Goal: Find specific page/section: Find specific page/section

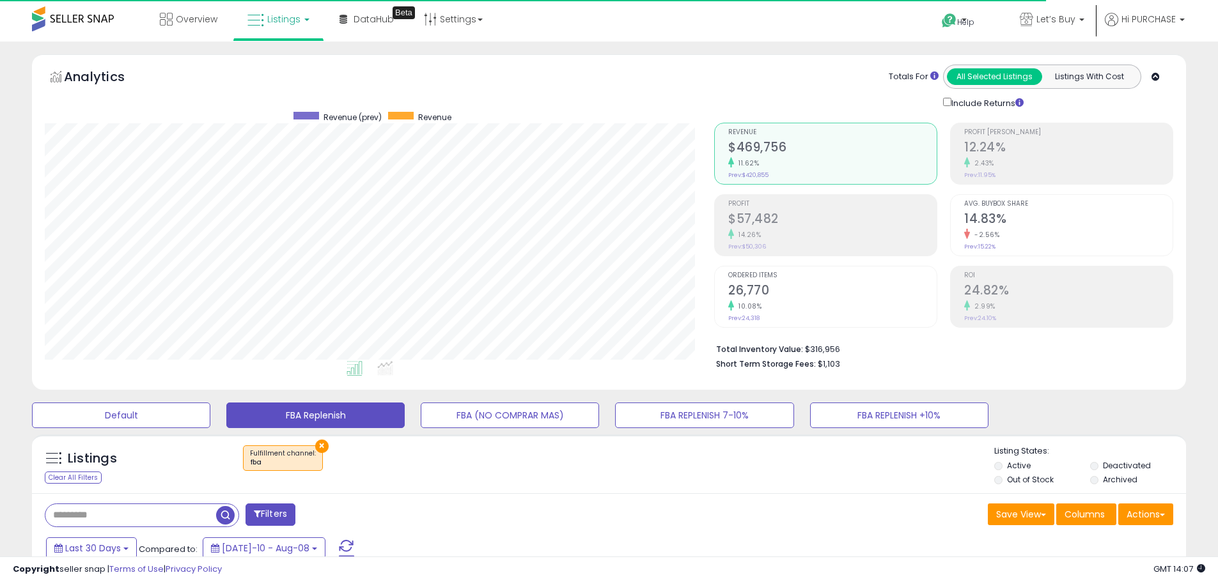
select select "**"
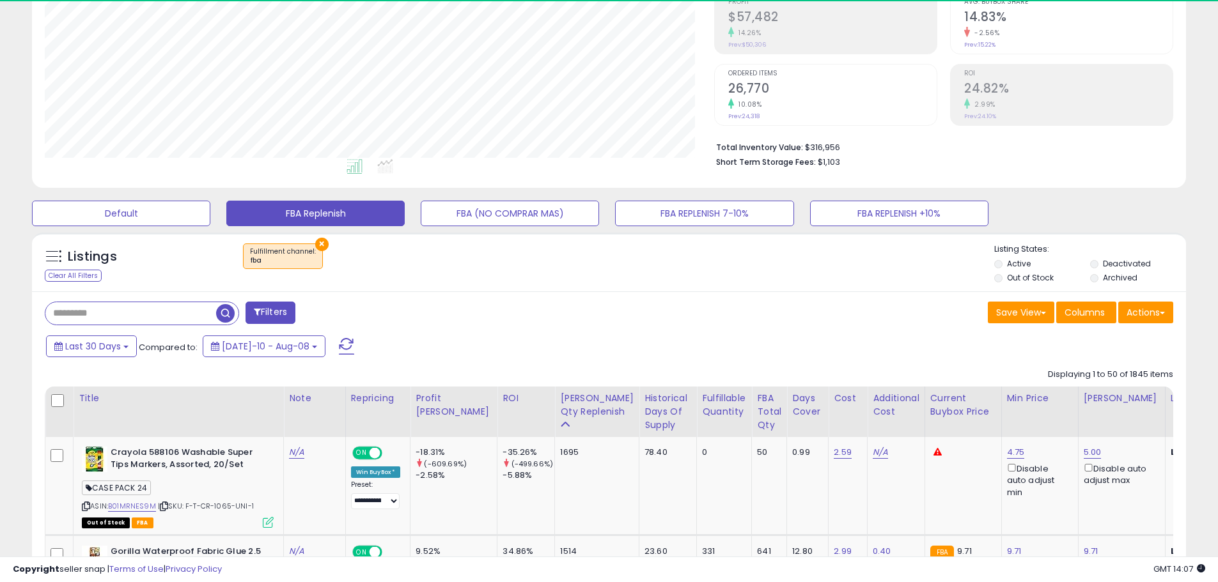
scroll to position [192, 0]
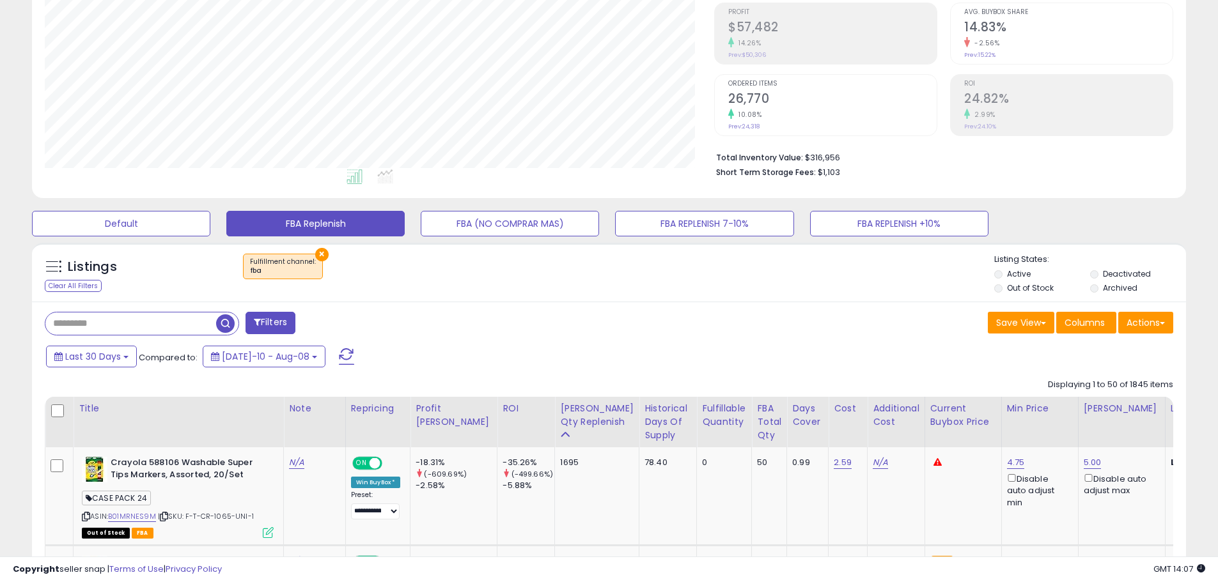
click at [114, 329] on input "text" at bounding box center [130, 324] width 171 height 22
paste input "**********"
click at [339, 325] on span "button" at bounding box center [336, 323] width 19 height 19
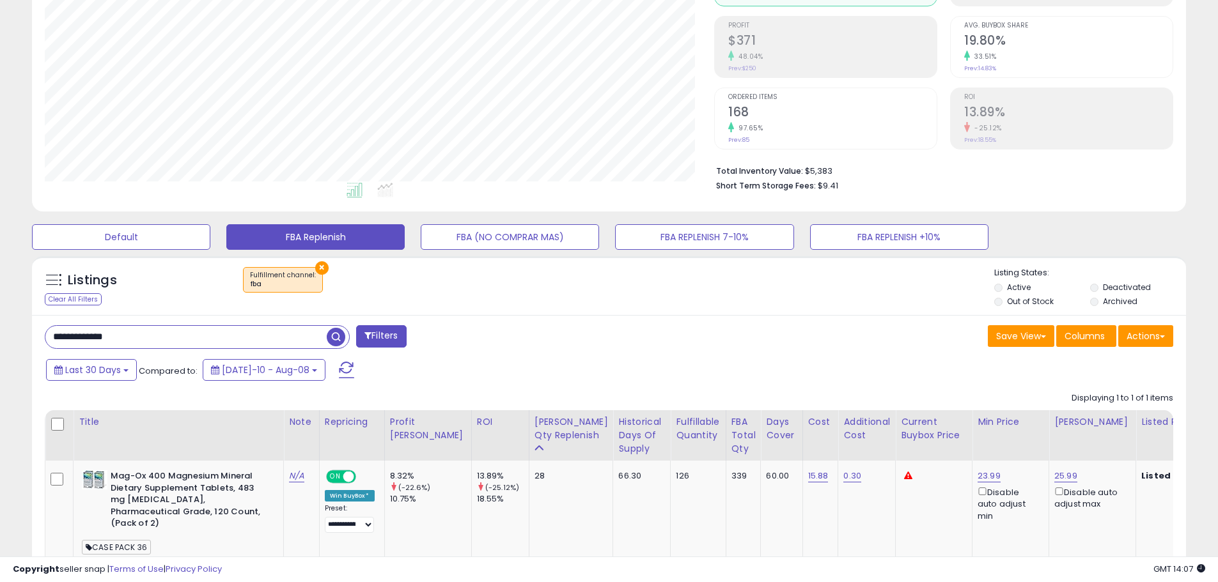
scroll to position [300, 0]
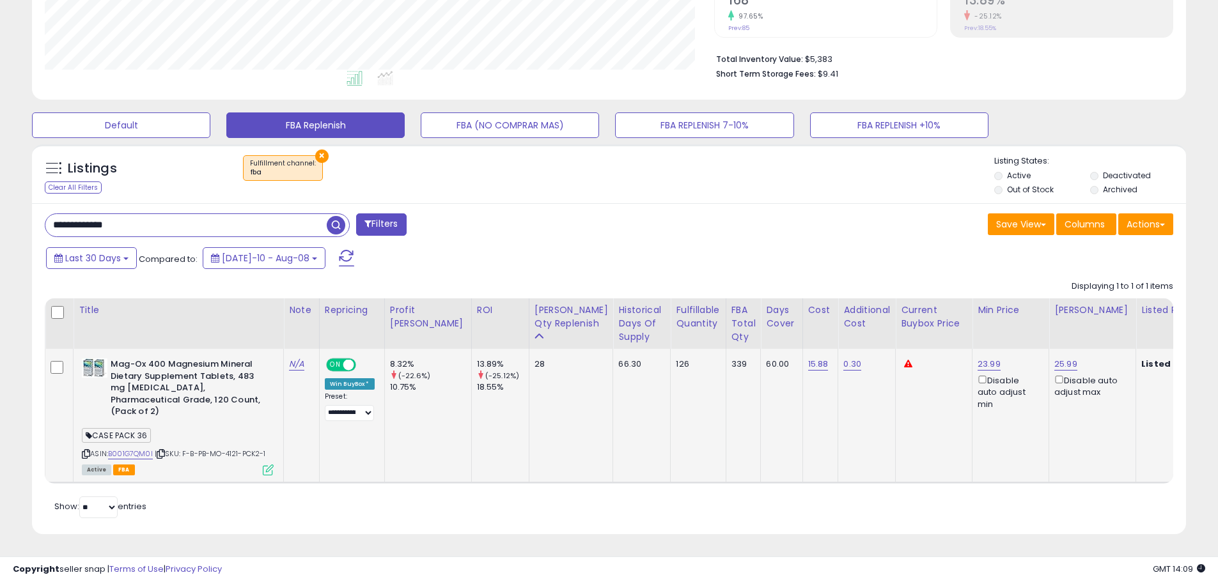
click at [164, 451] on icon at bounding box center [161, 454] width 8 height 7
paste input "text"
drag, startPoint x: 148, startPoint y: 217, endPoint x: 89, endPoint y: 217, distance: 58.8
click at [38, 215] on div "**********" at bounding box center [322, 226] width 574 height 26
click at [339, 219] on span "button" at bounding box center [336, 225] width 19 height 19
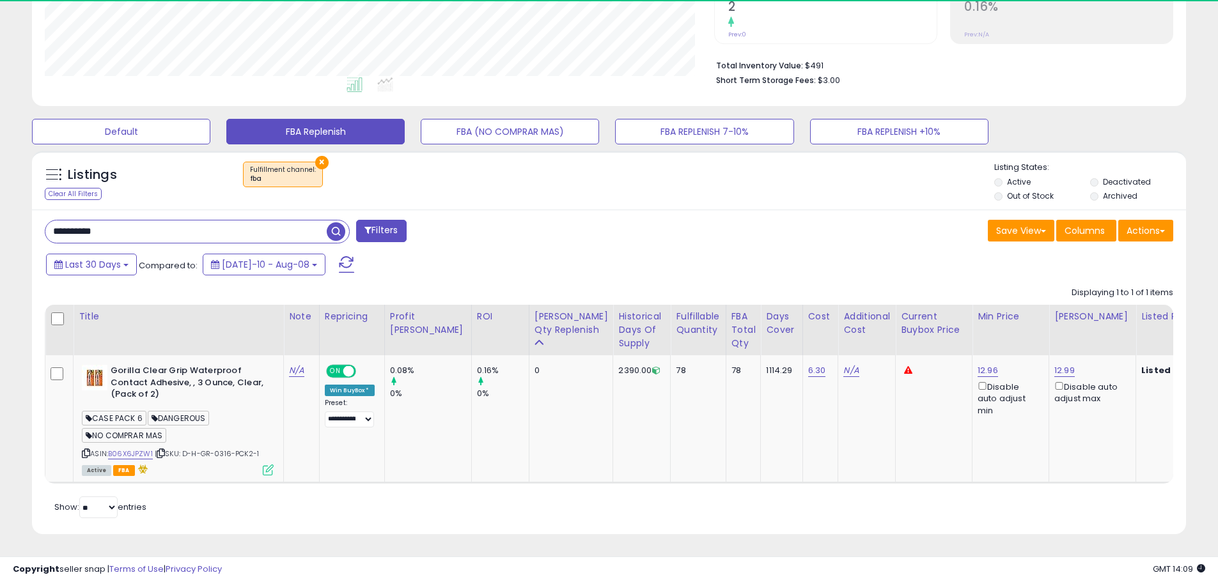
scroll to position [262, 669]
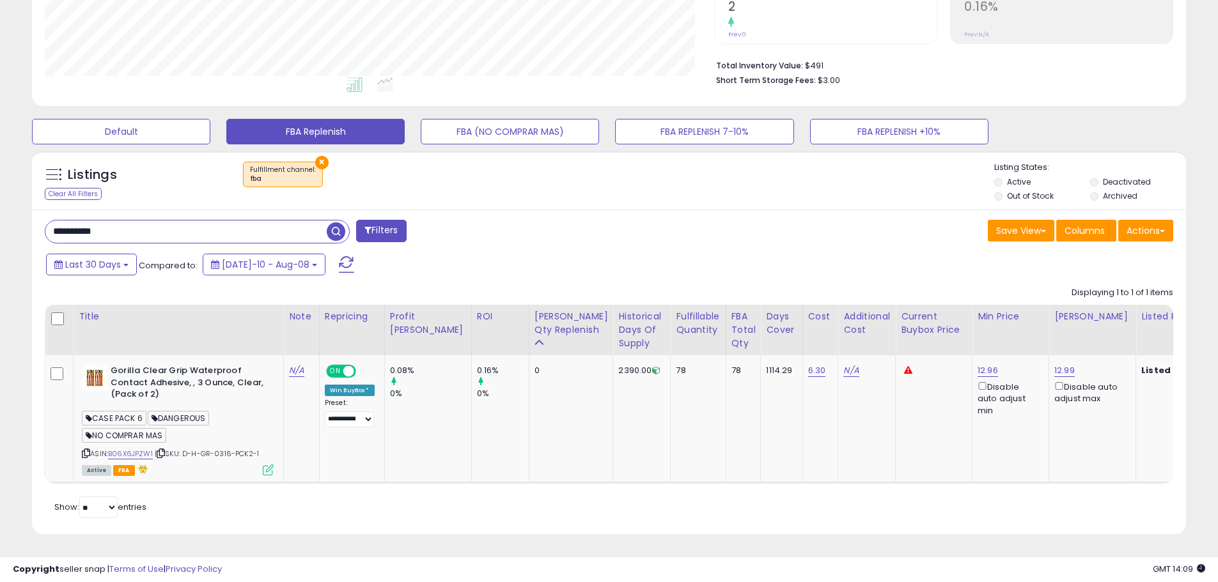
paste input "text"
drag, startPoint x: 116, startPoint y: 221, endPoint x: 17, endPoint y: 217, distance: 98.5
click at [17, 217] on div "**********" at bounding box center [608, 161] width 1205 height 780
click at [328, 228] on span "button" at bounding box center [336, 231] width 19 height 19
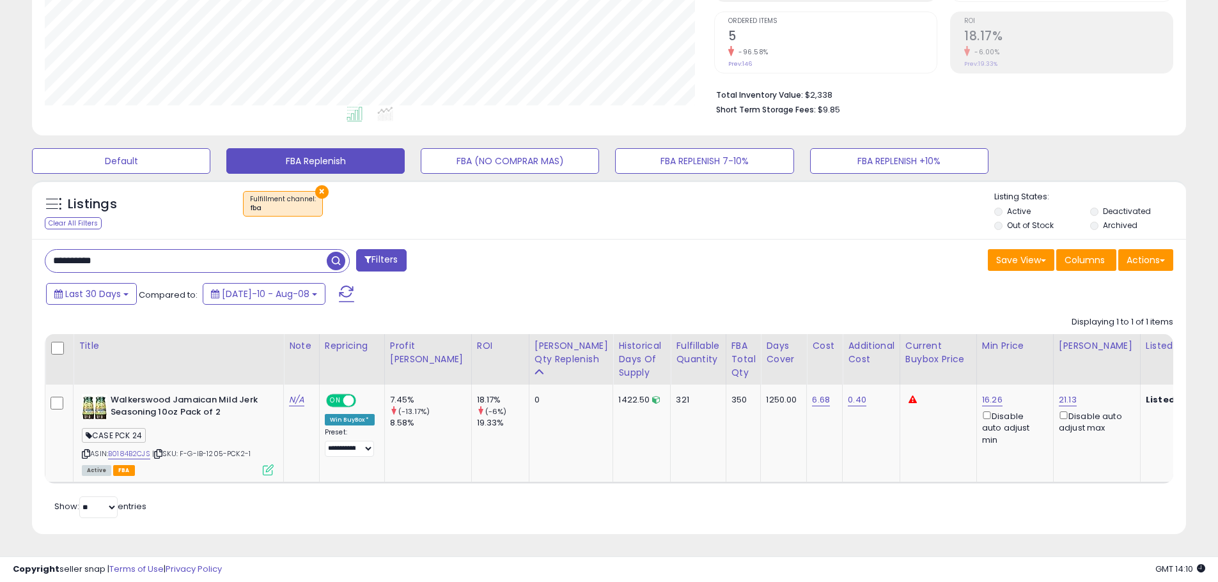
paste input "***"
drag, startPoint x: 113, startPoint y: 251, endPoint x: 24, endPoint y: 251, distance: 88.9
click at [24, 251] on div "Listings Clear All Filters × Fulfillment channel : fba Active" at bounding box center [608, 362] width 1173 height 376
click at [332, 252] on span "button" at bounding box center [336, 261] width 19 height 19
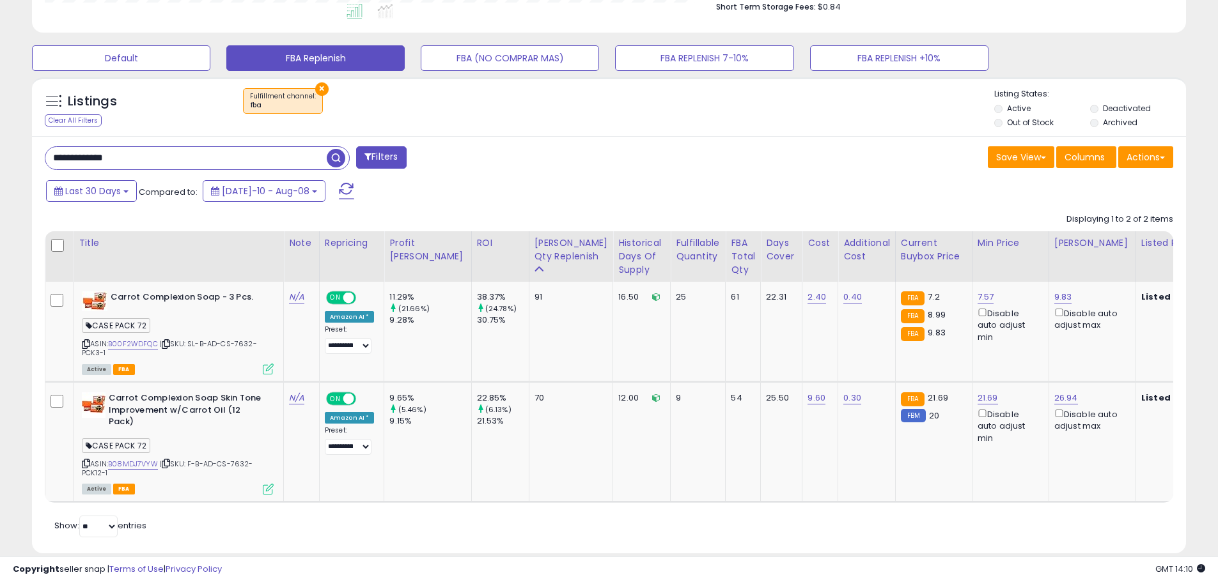
scroll to position [386, 0]
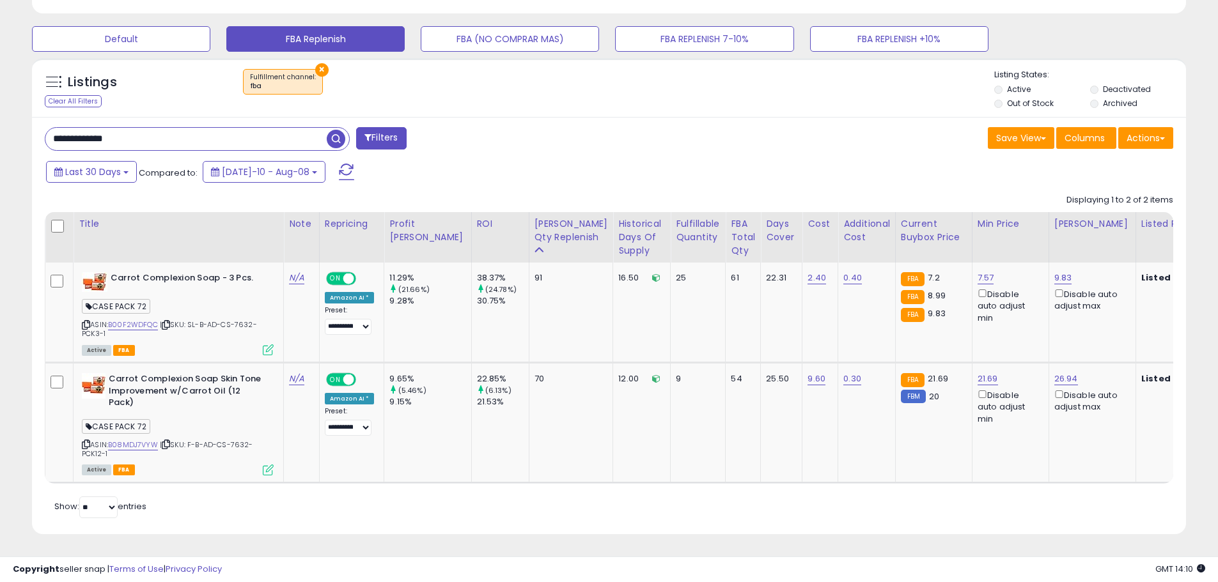
paste input "text"
drag, startPoint x: 146, startPoint y: 131, endPoint x: 1, endPoint y: 107, distance: 146.5
click at [1, 107] on div "**********" at bounding box center [609, 123] width 1218 height 917
click at [340, 130] on span "button" at bounding box center [336, 139] width 19 height 19
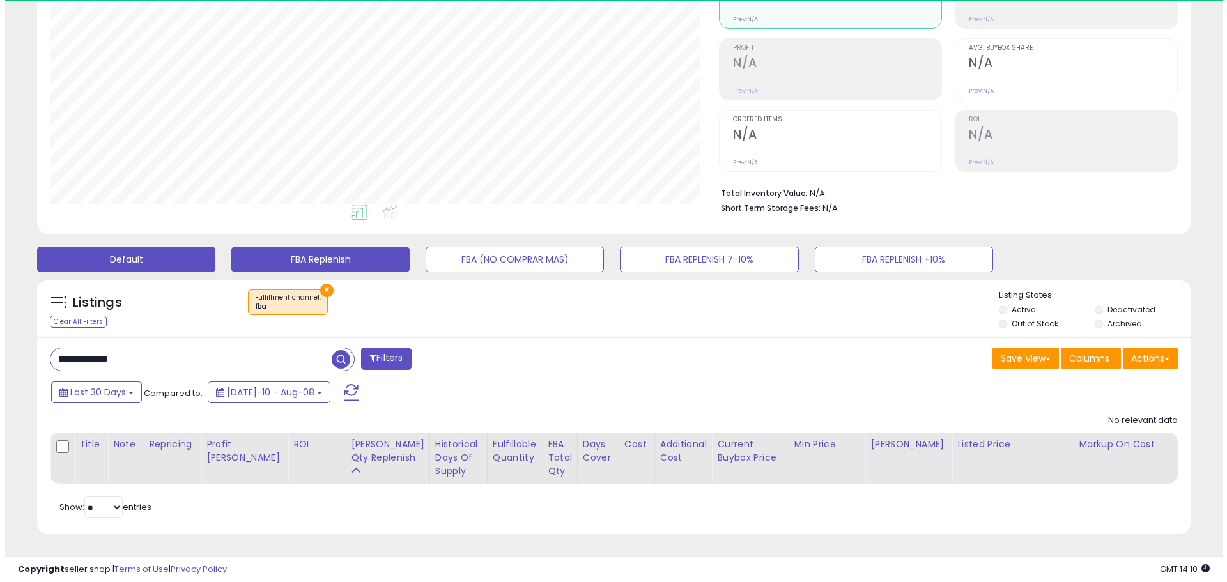
scroll to position [262, 669]
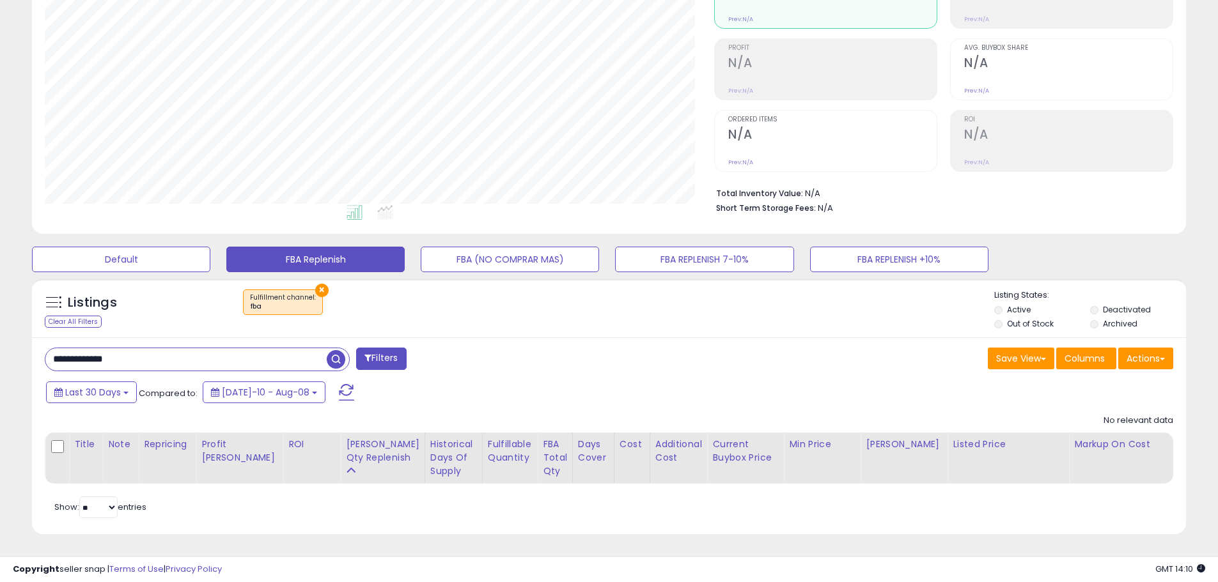
paste input "text"
drag, startPoint x: 147, startPoint y: 351, endPoint x: -12, endPoint y: 330, distance: 160.6
click at [0, 330] on html "Unable to login Retrieving listings data.. has not yet accepted the Terms of Us…" at bounding box center [609, 135] width 1218 height 582
click at [341, 355] on span "button" at bounding box center [336, 359] width 19 height 19
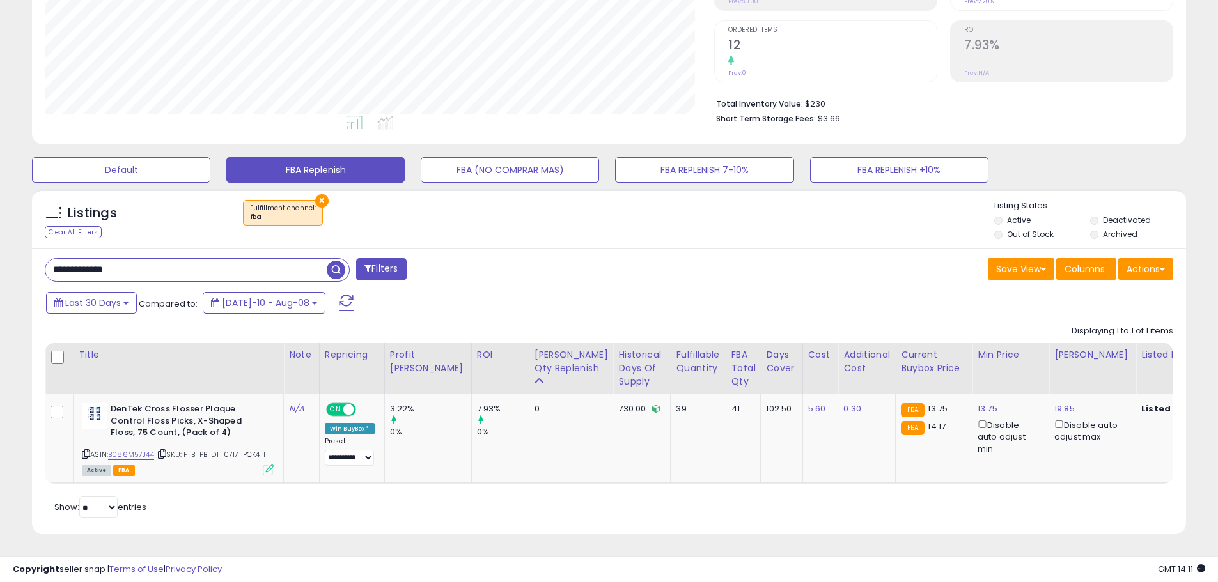
paste input "text"
drag, startPoint x: 130, startPoint y: 259, endPoint x: 41, endPoint y: 263, distance: 89.6
click at [41, 263] on div "**********" at bounding box center [322, 271] width 574 height 26
click at [331, 261] on span "button" at bounding box center [336, 270] width 19 height 19
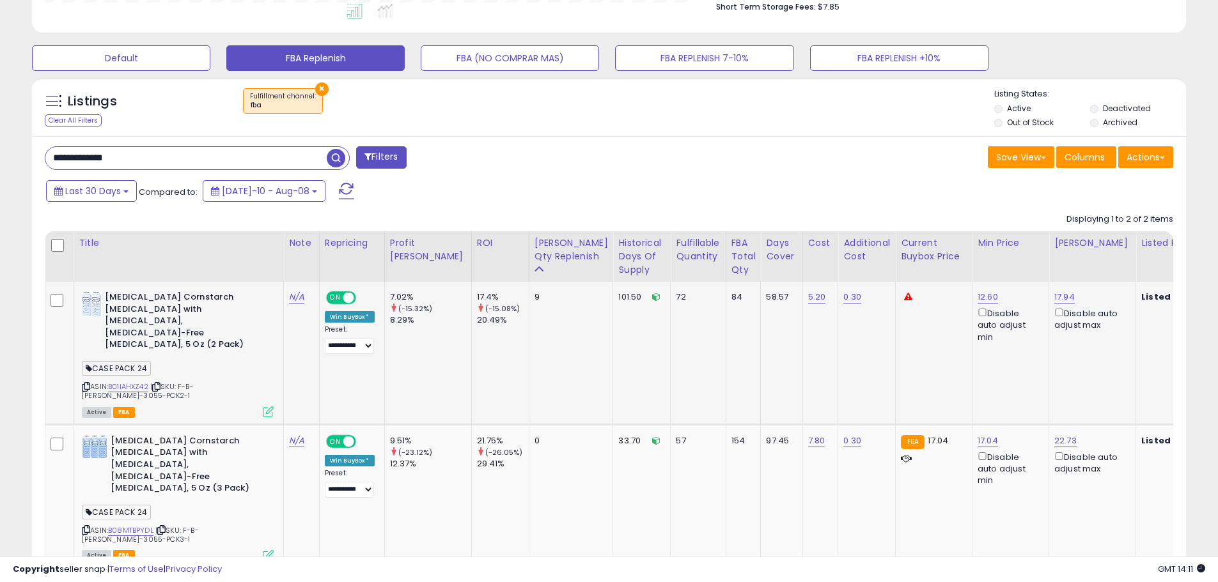
click at [158, 384] on icon at bounding box center [156, 387] width 8 height 7
paste input "text"
drag, startPoint x: 160, startPoint y: 155, endPoint x: 19, endPoint y: 139, distance: 142.9
click at [15, 137] on div "**********" at bounding box center [608, 166] width 1205 height 939
click at [329, 156] on span "button" at bounding box center [336, 158] width 19 height 19
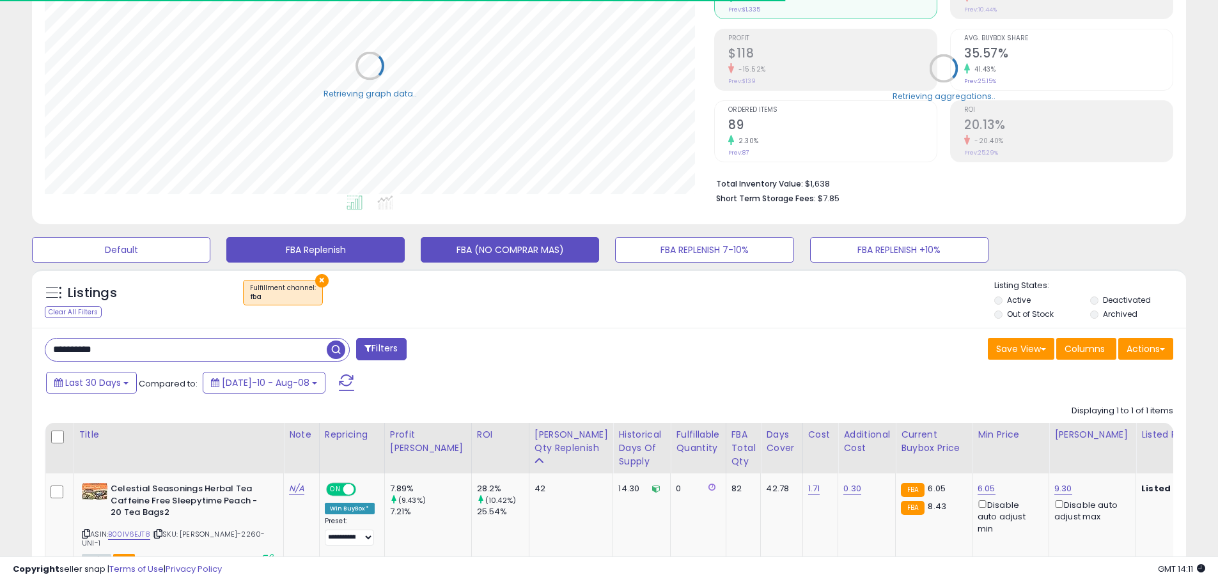
scroll to position [255, 0]
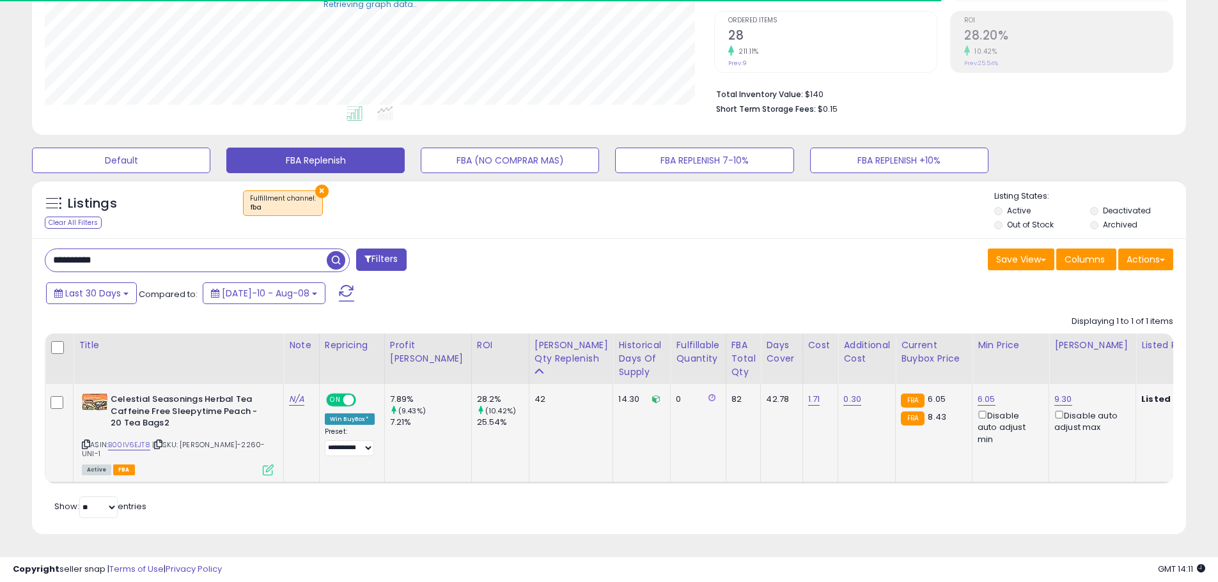
click at [162, 443] on icon at bounding box center [158, 444] width 8 height 7
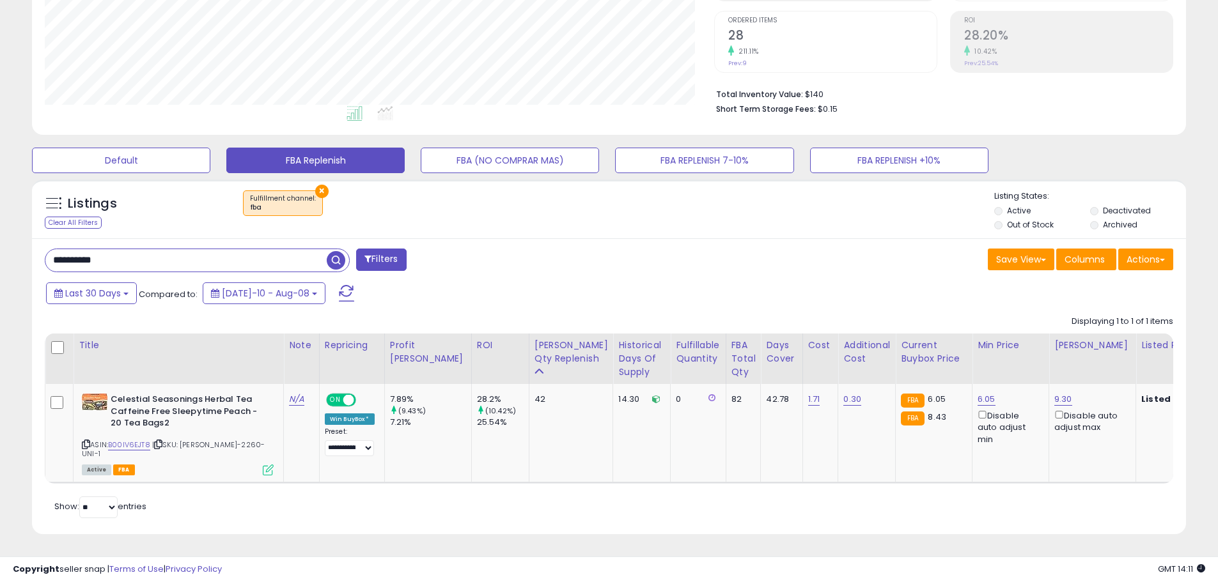
paste input "text"
drag, startPoint x: 33, startPoint y: 258, endPoint x: 1, endPoint y: 254, distance: 32.3
click at [1, 254] on div "**********" at bounding box center [609, 185] width 1218 height 796
click at [336, 262] on span "button" at bounding box center [336, 260] width 19 height 19
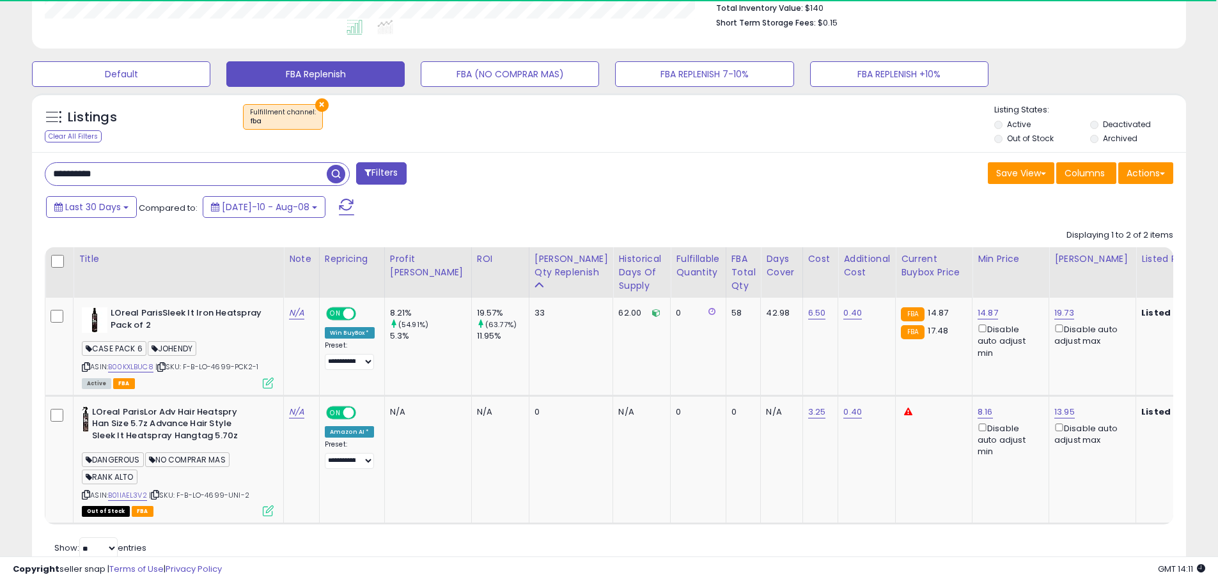
scroll to position [357, 0]
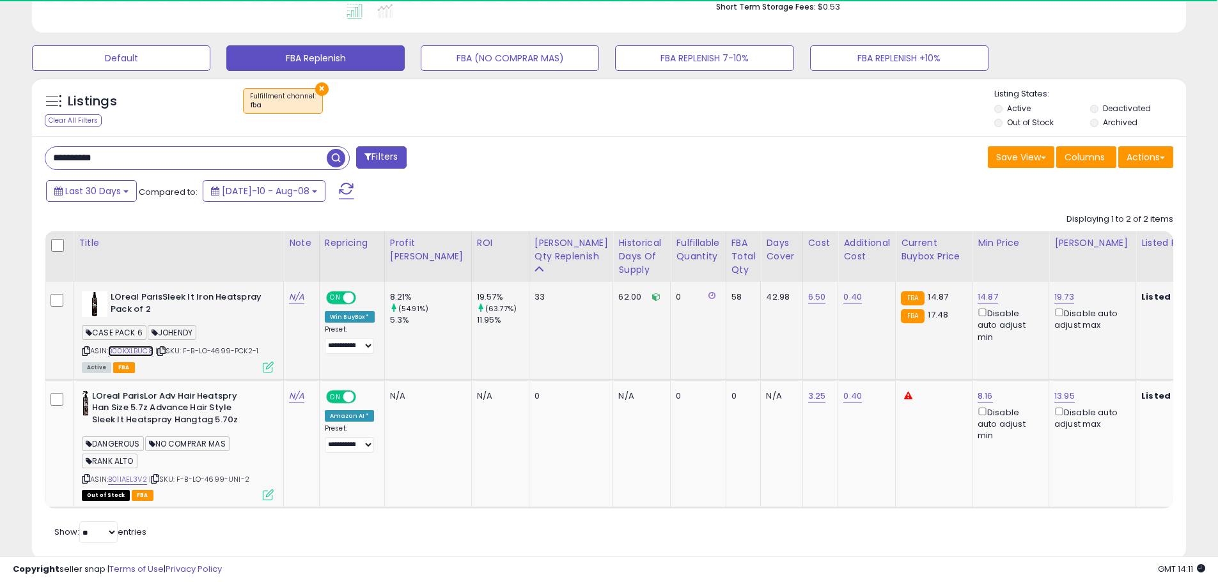
click at [132, 348] on link "B00KXLBUC8" at bounding box center [130, 351] width 45 height 11
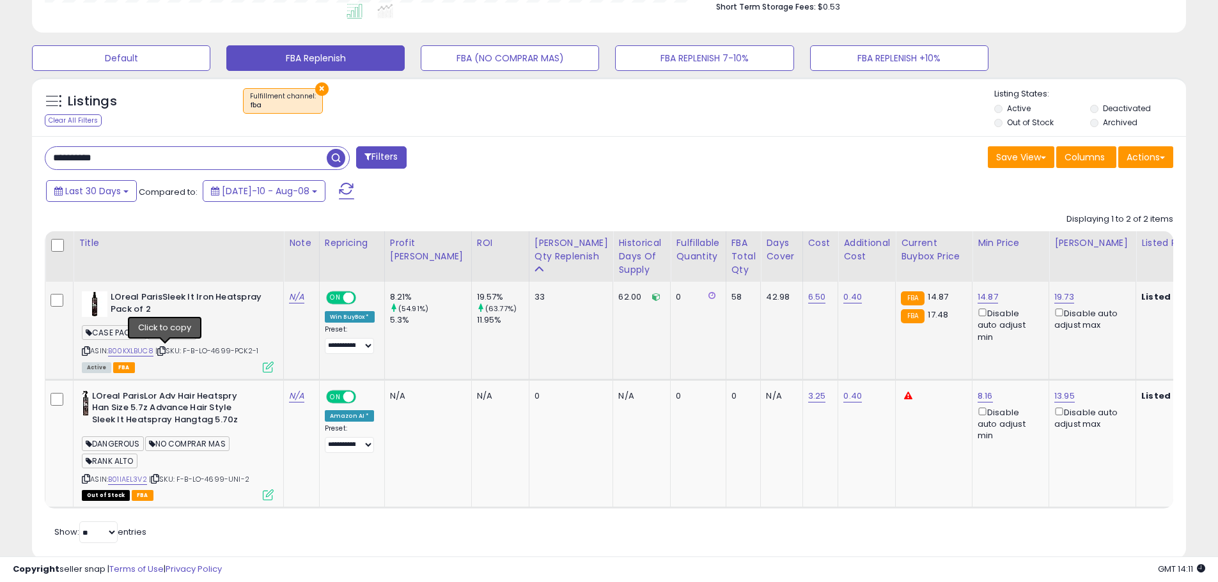
click at [164, 352] on icon at bounding box center [161, 351] width 8 height 7
click at [165, 352] on icon at bounding box center [161, 351] width 8 height 7
paste input "text"
drag, startPoint x: 120, startPoint y: 154, endPoint x: 29, endPoint y: 143, distance: 91.5
click at [29, 143] on div "Listings Clear All Filters × Fulfillment channel : fba Active" at bounding box center [608, 323] width 1173 height 504
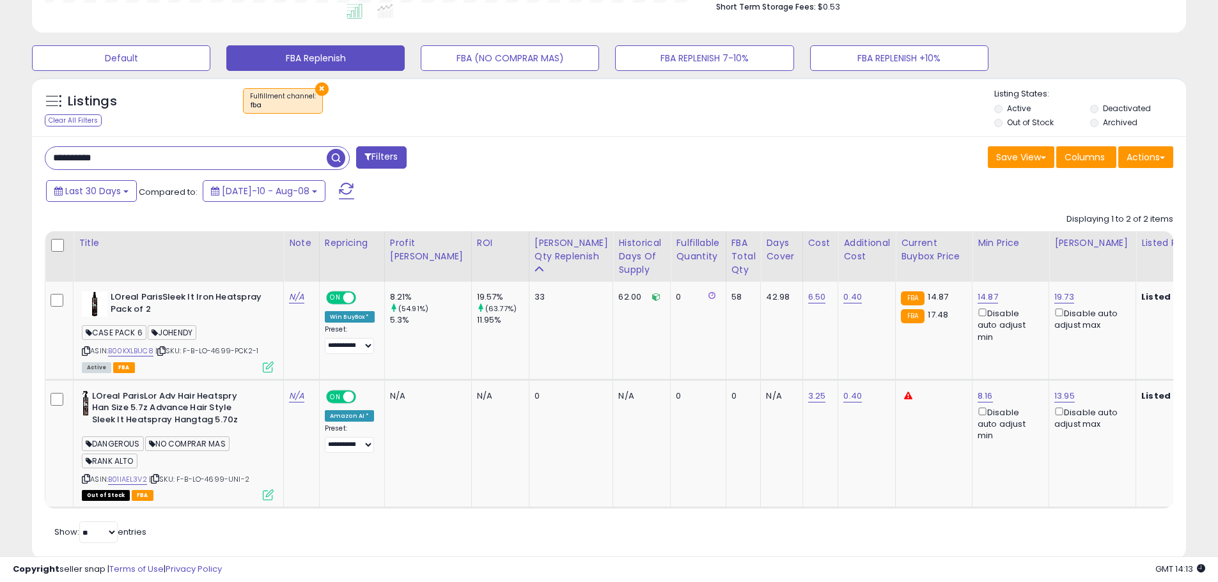
click at [332, 160] on span "button" at bounding box center [336, 158] width 19 height 19
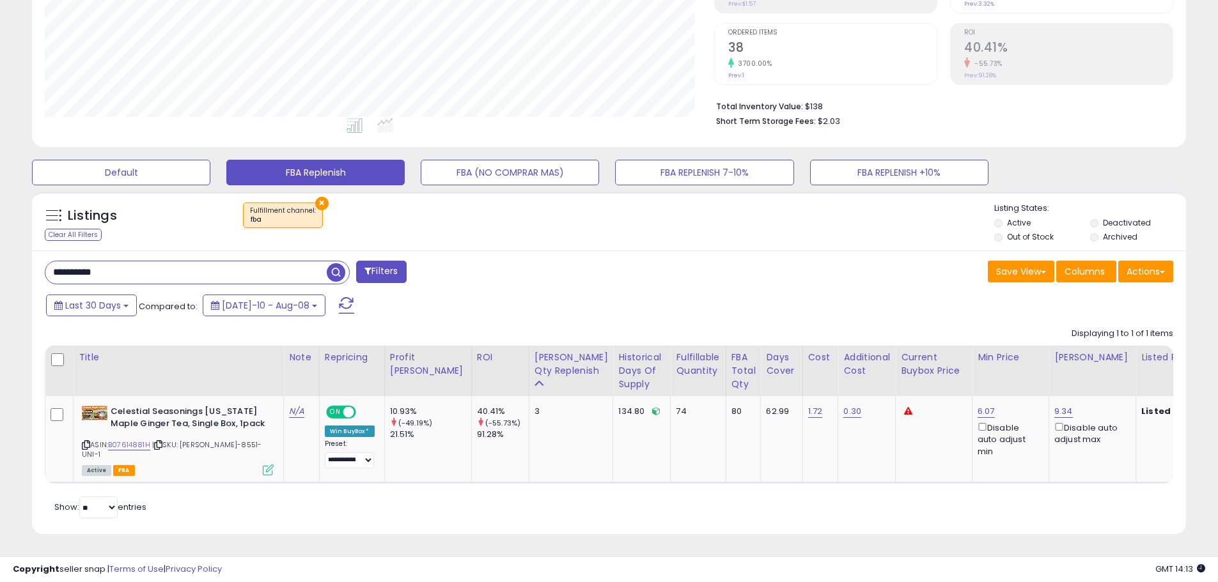
paste input "***"
drag, startPoint x: 120, startPoint y: 270, endPoint x: 1, endPoint y: 263, distance: 119.1
click at [1, 263] on div "**********" at bounding box center [609, 191] width 1218 height 784
click at [334, 265] on span "button" at bounding box center [336, 272] width 19 height 19
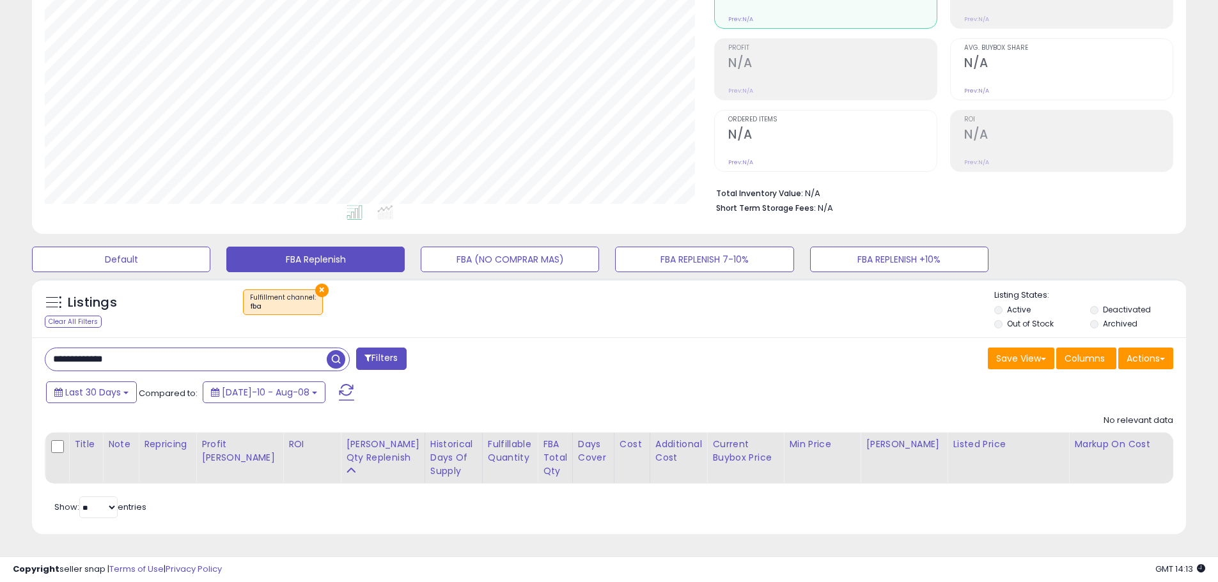
click at [1111, 320] on li "Archived" at bounding box center [1137, 325] width 94 height 14
click at [1112, 318] on label "Archived" at bounding box center [1120, 323] width 35 height 11
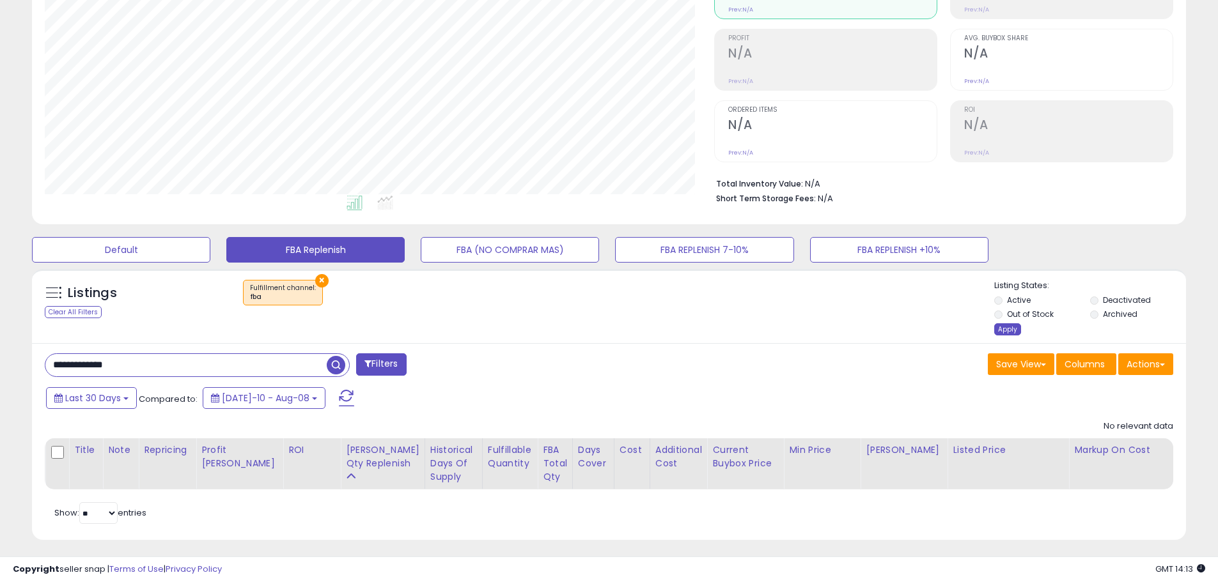
click at [1014, 334] on div "Apply" at bounding box center [1007, 329] width 27 height 12
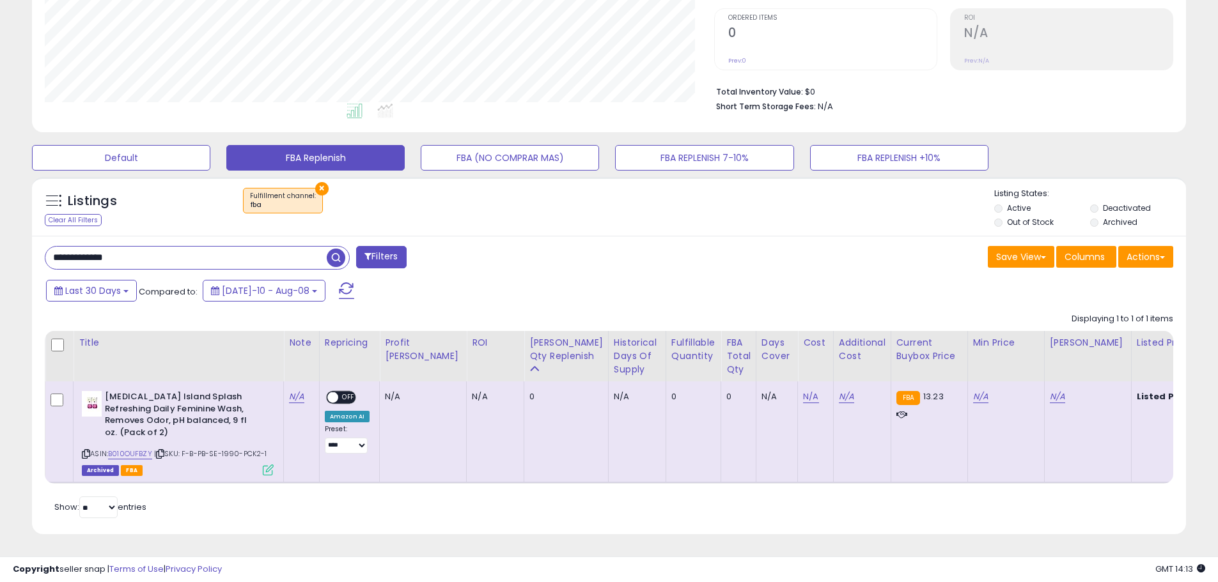
click at [1114, 217] on label "Archived" at bounding box center [1120, 222] width 35 height 11
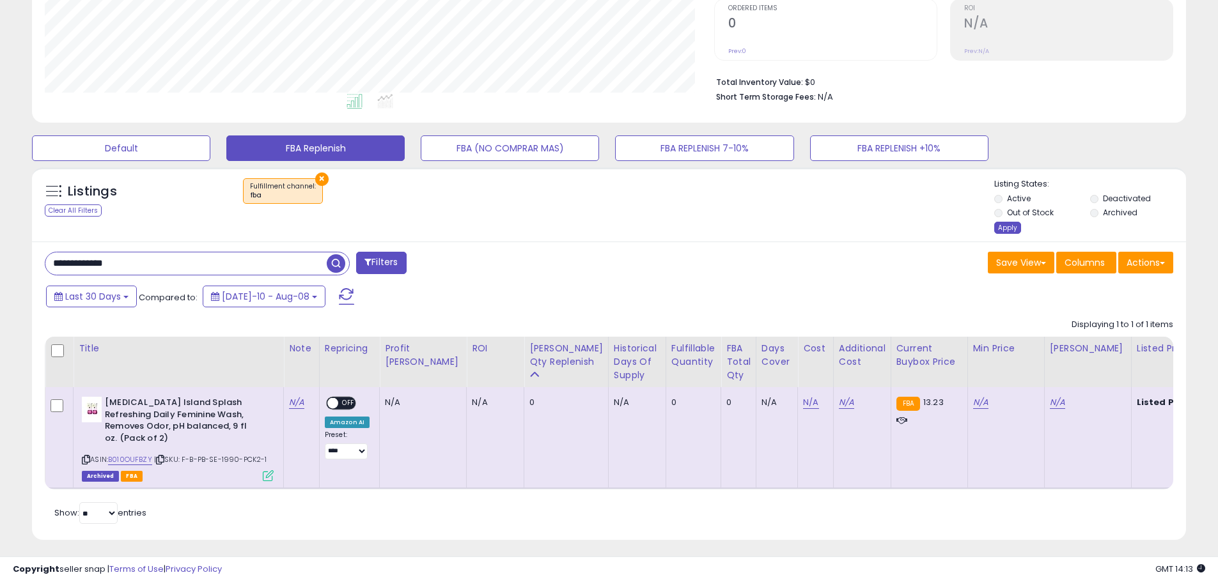
click at [1013, 224] on div "Apply" at bounding box center [1007, 228] width 27 height 12
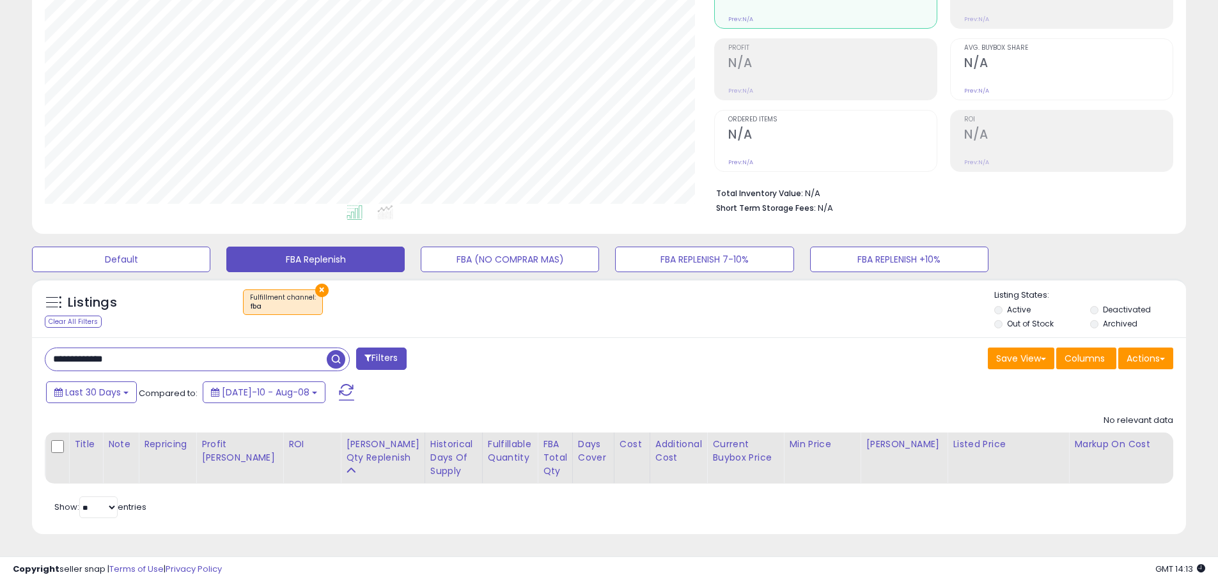
paste input "text"
drag, startPoint x: 136, startPoint y: 353, endPoint x: 47, endPoint y: 350, distance: 88.9
click at [47, 350] on input "**********" at bounding box center [185, 359] width 281 height 22
click at [332, 350] on span "button" at bounding box center [336, 359] width 19 height 19
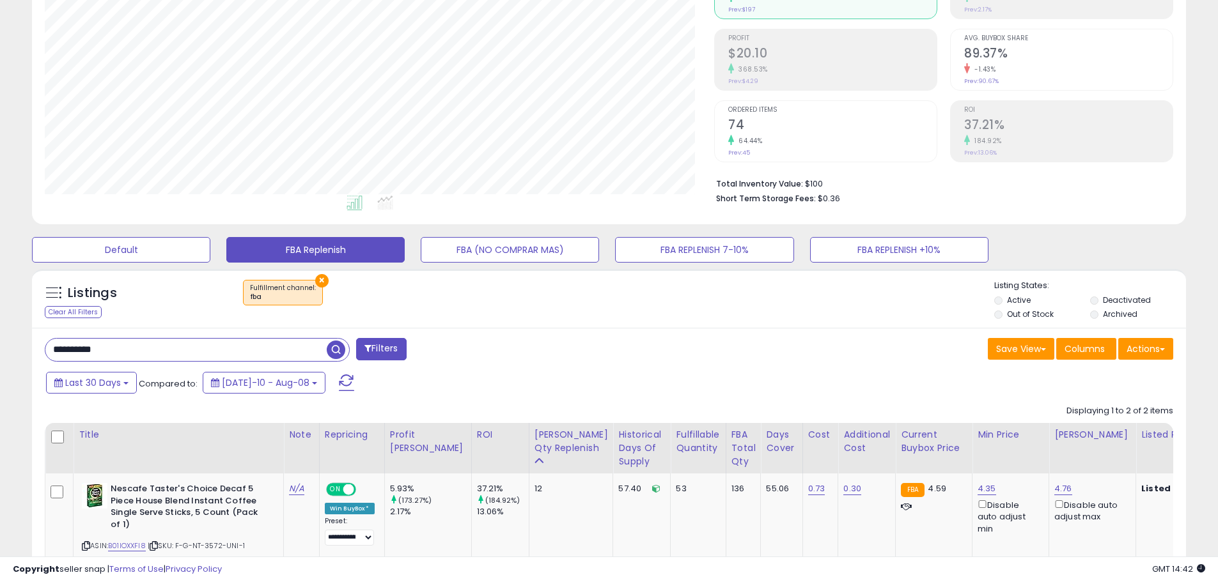
scroll to position [293, 0]
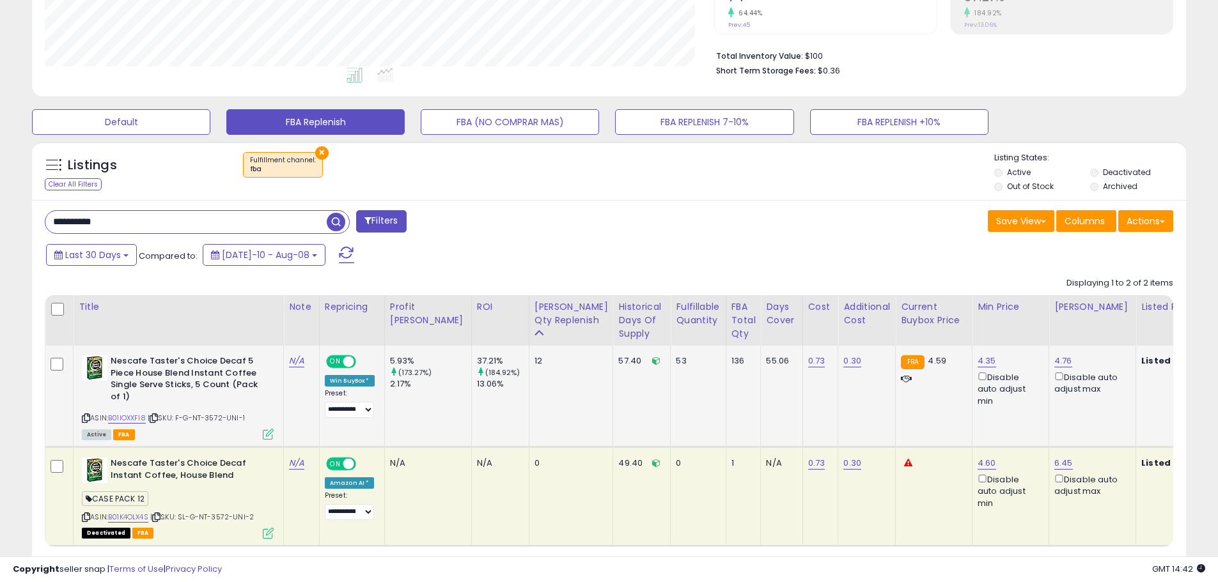
click at [157, 420] on icon at bounding box center [154, 418] width 8 height 7
paste input "text"
drag, startPoint x: 128, startPoint y: 224, endPoint x: 3, endPoint y: 208, distance: 126.2
click at [3, 208] on div "**********" at bounding box center [609, 196] width 1218 height 897
click at [337, 223] on span "button" at bounding box center [336, 222] width 19 height 19
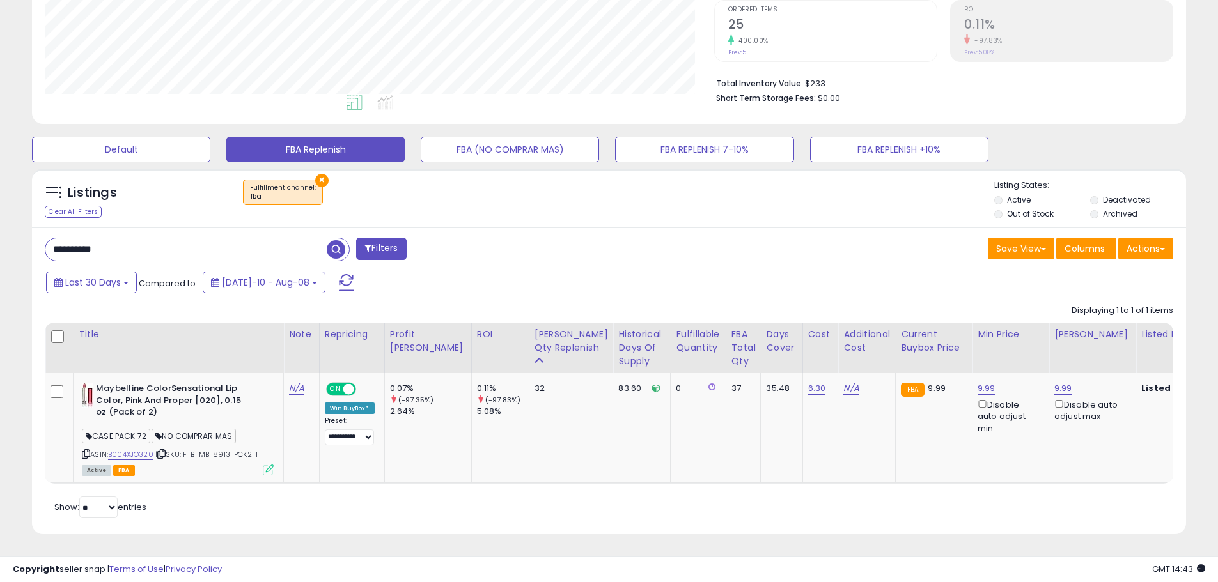
scroll to position [262, 669]
click at [165, 451] on icon at bounding box center [161, 454] width 8 height 7
paste input "text"
drag, startPoint x: 27, startPoint y: 231, endPoint x: -24, endPoint y: 219, distance: 51.8
click at [0, 219] on html "Unable to login Retrieving listings data.. has not yet accepted the Terms of Us…" at bounding box center [609, 25] width 1218 height 582
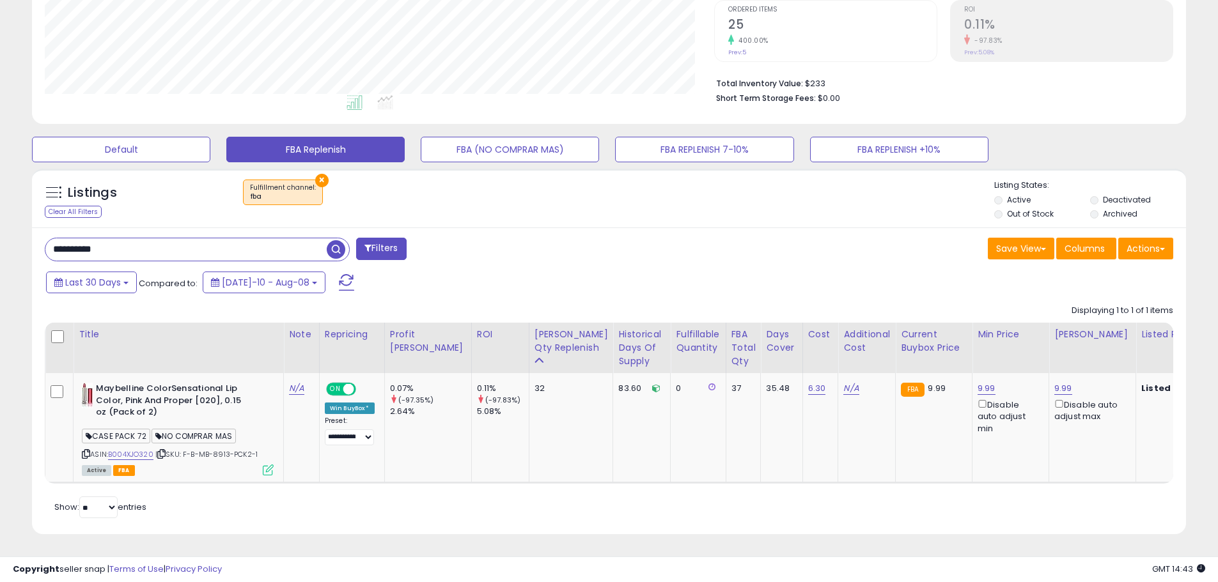
click at [337, 240] on span "button" at bounding box center [336, 249] width 19 height 19
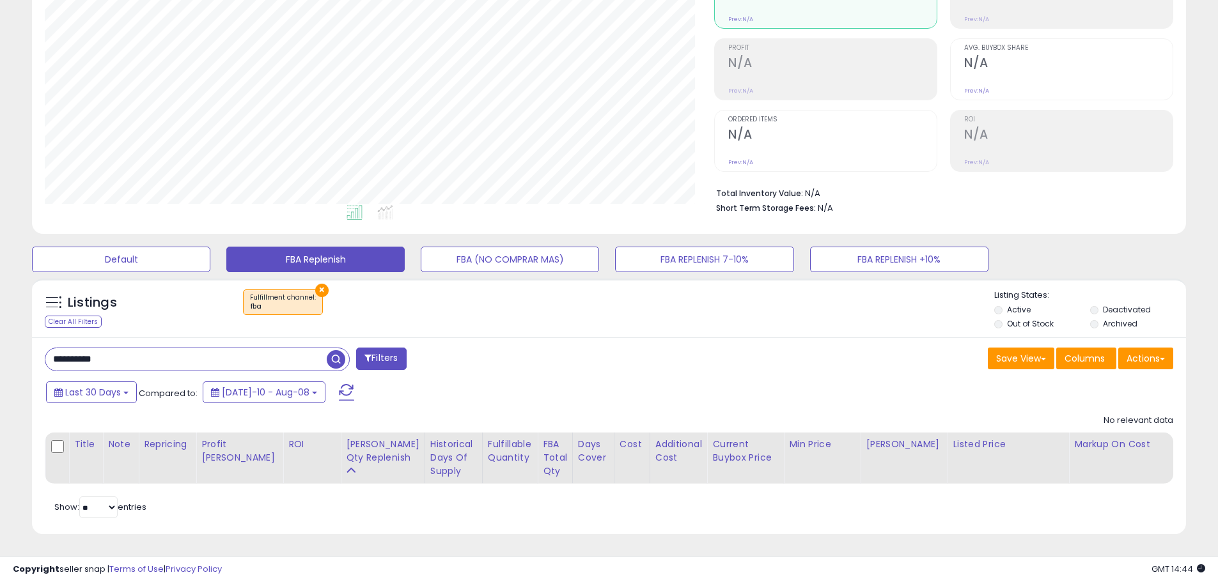
paste input "***"
drag, startPoint x: 133, startPoint y: 343, endPoint x: 32, endPoint y: 342, distance: 101.0
click at [28, 346] on div "Listings Clear All Filters × Fulfillment channel : fba Active" at bounding box center [608, 411] width 1173 height 278
click at [338, 351] on span "button" at bounding box center [336, 359] width 19 height 19
paste input "text"
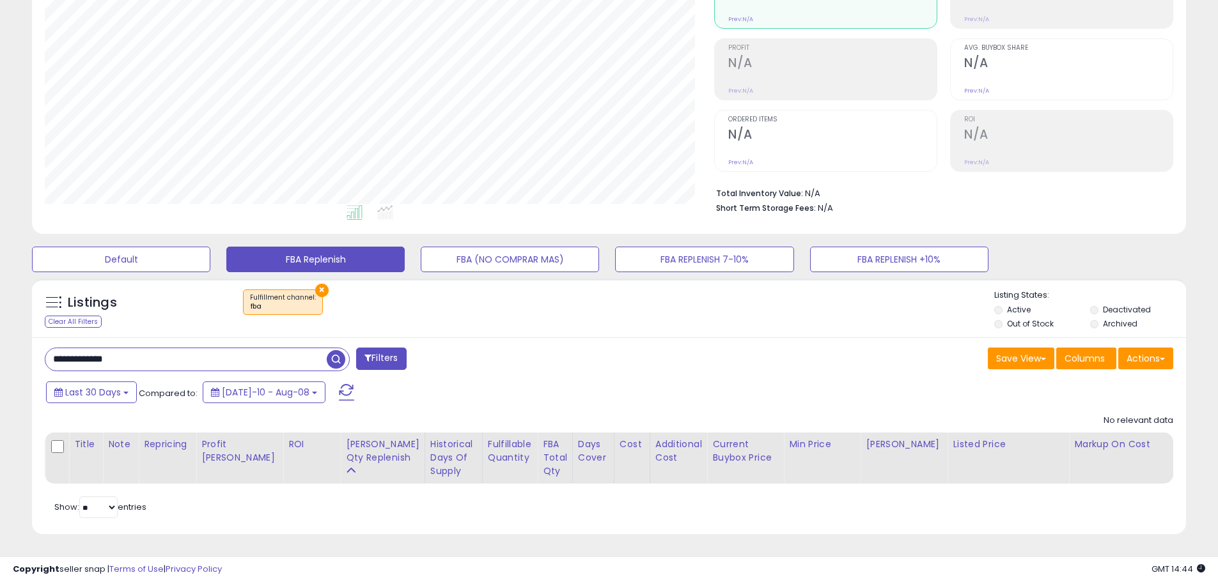
drag, startPoint x: 137, startPoint y: 349, endPoint x: 30, endPoint y: 336, distance: 107.6
click at [31, 336] on div "Listings Clear All Filters × Fulfillment channel : fba Active" at bounding box center [608, 411] width 1173 height 278
drag, startPoint x: 336, startPoint y: 354, endPoint x: 345, endPoint y: 354, distance: 8.3
click at [336, 354] on span "button" at bounding box center [336, 359] width 19 height 19
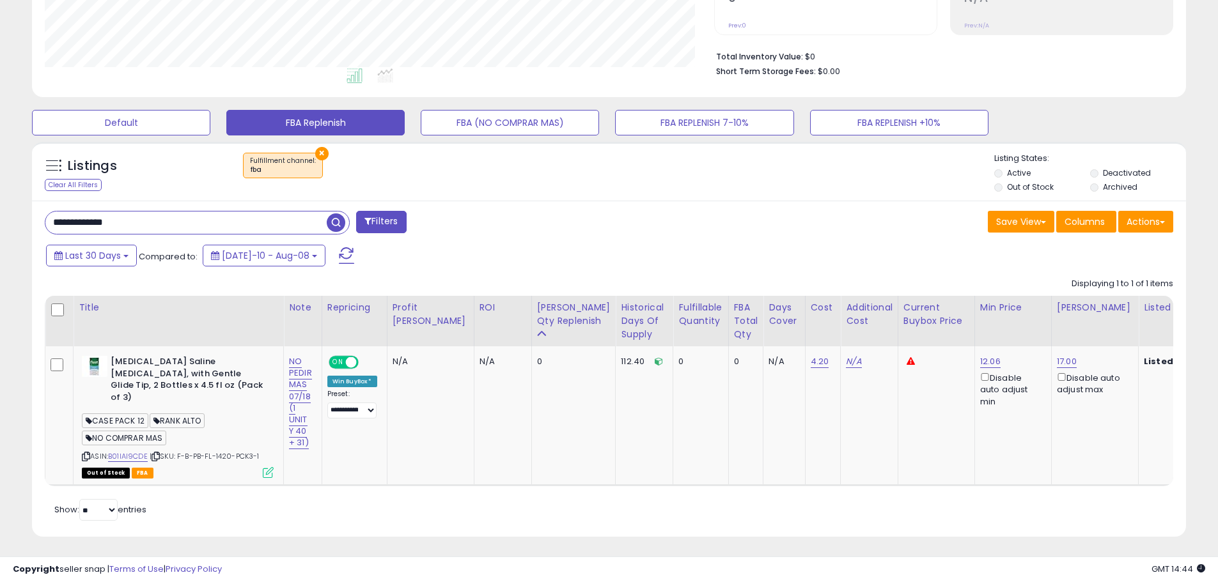
drag, startPoint x: 107, startPoint y: 222, endPoint x: 10, endPoint y: 211, distance: 98.5
click at [10, 211] on div "**********" at bounding box center [608, 157] width 1205 height 791
paste input "text"
click at [337, 219] on span "button" at bounding box center [336, 222] width 19 height 19
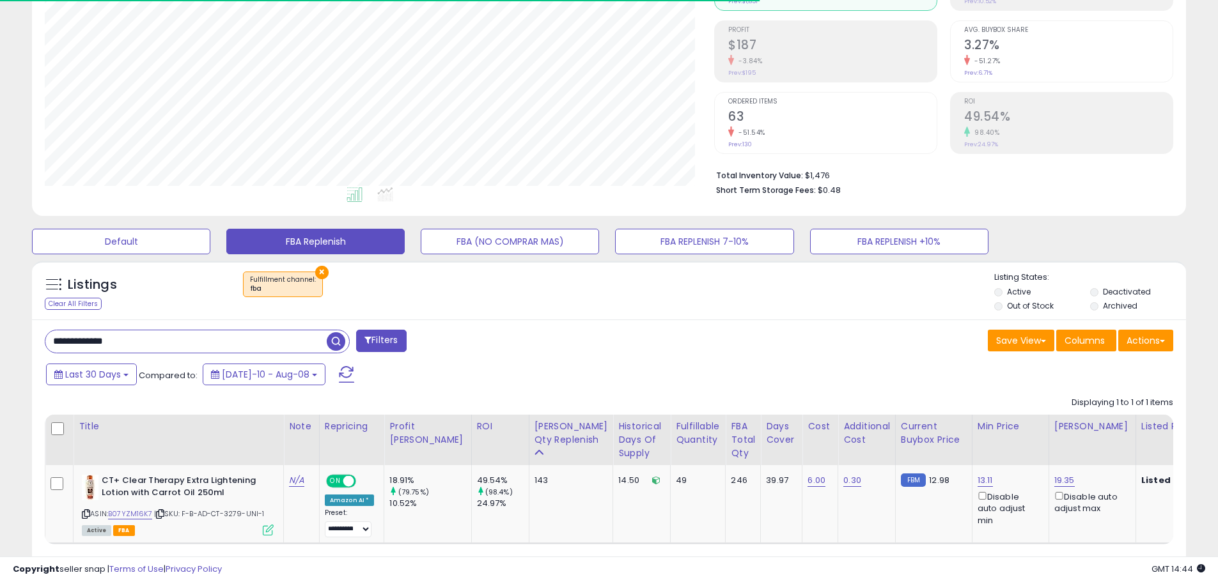
scroll to position [244, 0]
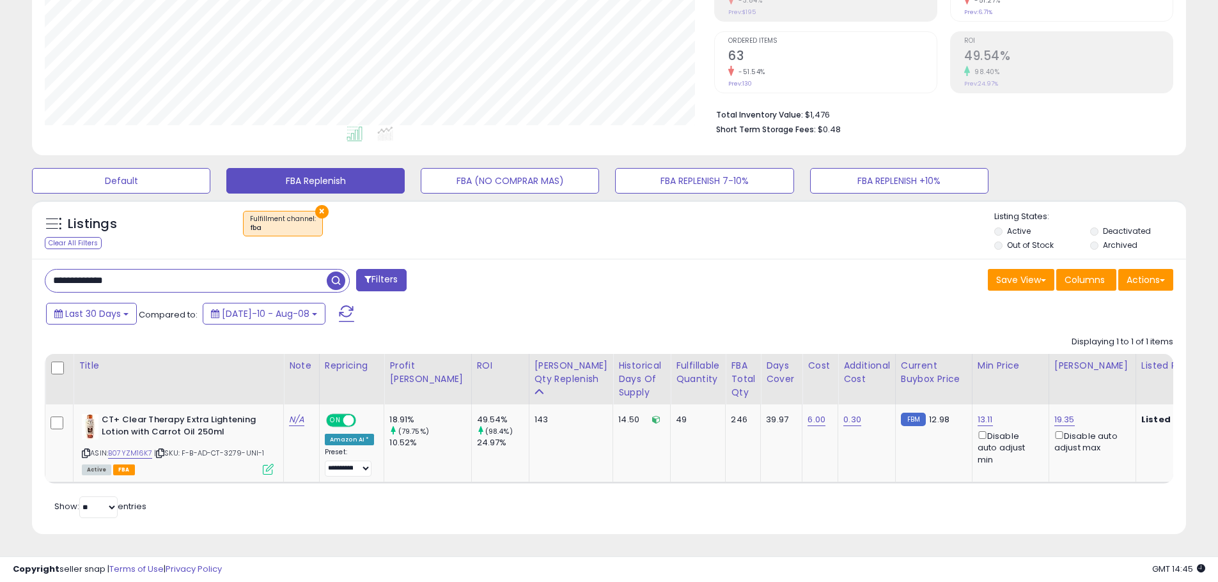
paste input "text"
drag, startPoint x: 141, startPoint y: 272, endPoint x: 0, endPoint y: 249, distance: 142.4
click at [0, 249] on div "**********" at bounding box center [609, 194] width 1218 height 775
click at [330, 273] on span "button" at bounding box center [336, 281] width 19 height 19
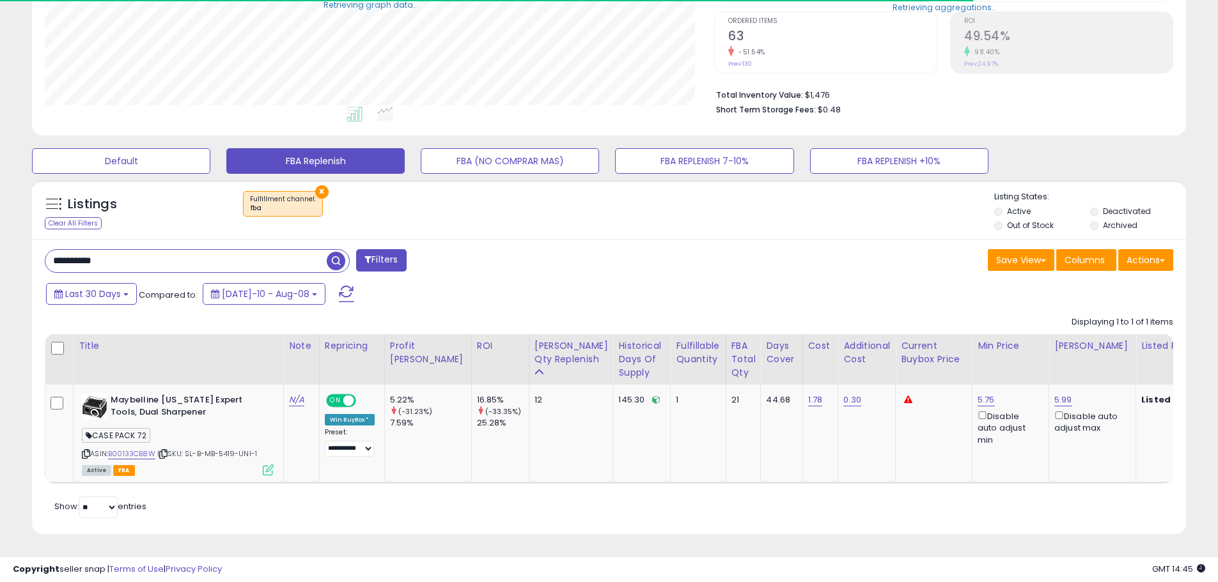
scroll to position [264, 0]
click at [167, 451] on icon at bounding box center [163, 454] width 8 height 7
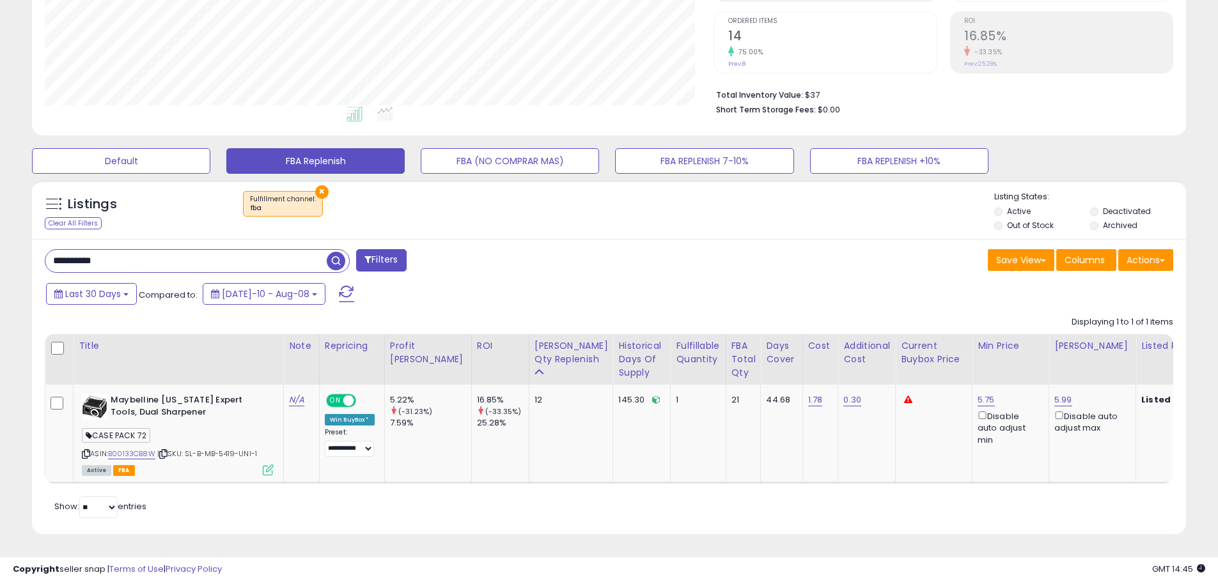
paste input "***"
drag, startPoint x: 147, startPoint y: 257, endPoint x: 68, endPoint y: 250, distance: 78.9
click at [5, 249] on div "**********" at bounding box center [609, 184] width 1218 height 795
click at [330, 252] on span "button" at bounding box center [336, 261] width 19 height 19
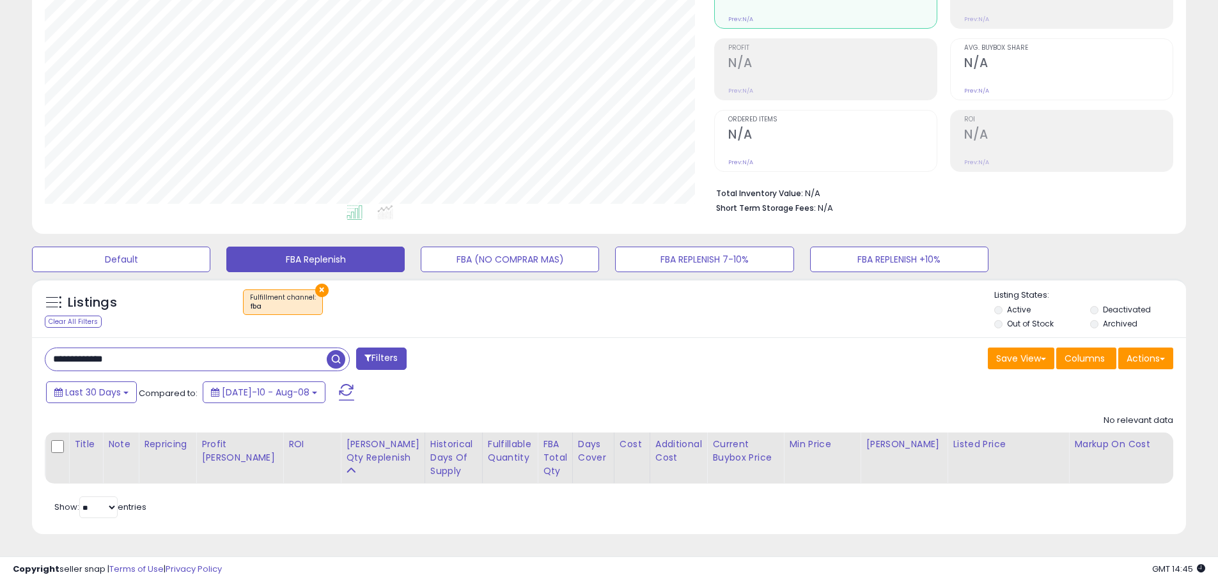
paste input "text"
drag, startPoint x: 143, startPoint y: 351, endPoint x: 1, endPoint y: 344, distance: 142.1
click at [1, 344] on div "**********" at bounding box center [609, 234] width 1218 height 697
click at [336, 350] on span "button" at bounding box center [336, 359] width 19 height 19
drag, startPoint x: 151, startPoint y: 352, endPoint x: -5, endPoint y: 334, distance: 157.6
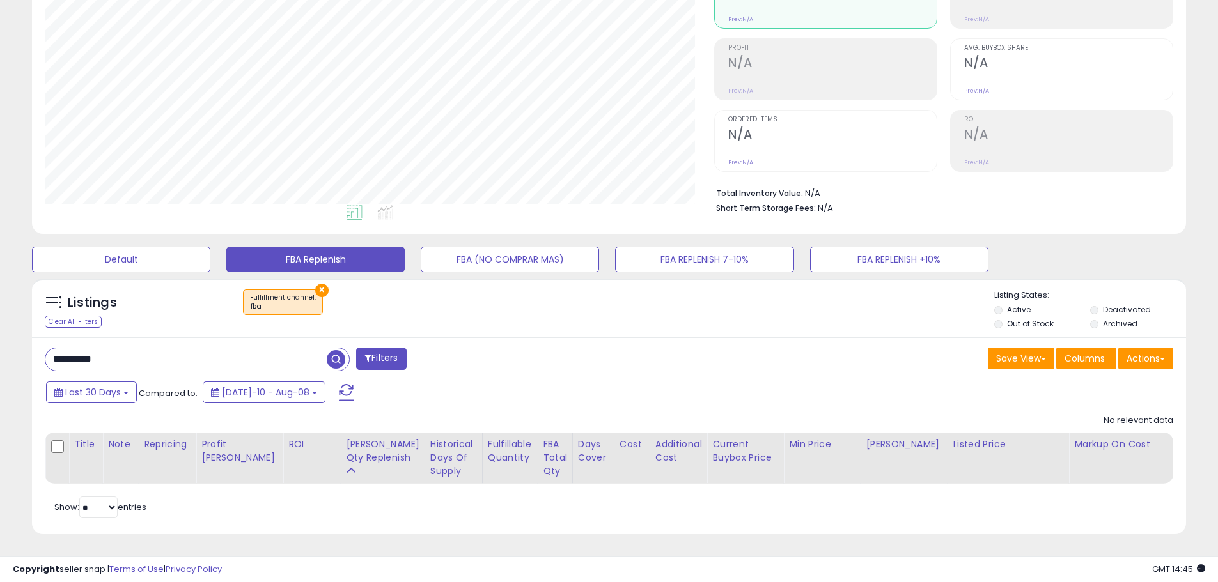
click at [0, 334] on html "Unable to login Retrieving listings data.. has not yet accepted the Terms of Us…" at bounding box center [609, 135] width 1218 height 582
paste input "text"
click at [337, 350] on span "button" at bounding box center [336, 359] width 19 height 19
paste input "text"
drag, startPoint x: 120, startPoint y: 346, endPoint x: -13, endPoint y: 336, distance: 133.3
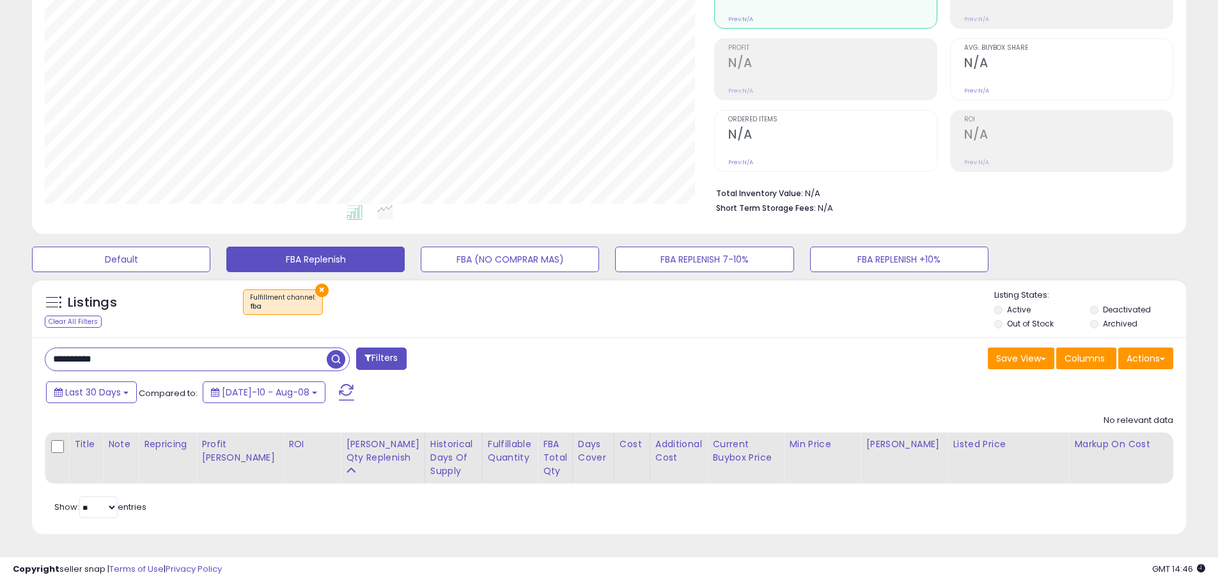
click at [0, 336] on html "Unable to login Retrieving listings data.. has not yet accepted the Terms of Us…" at bounding box center [609, 135] width 1218 height 582
click at [330, 350] on span "button" at bounding box center [336, 359] width 19 height 19
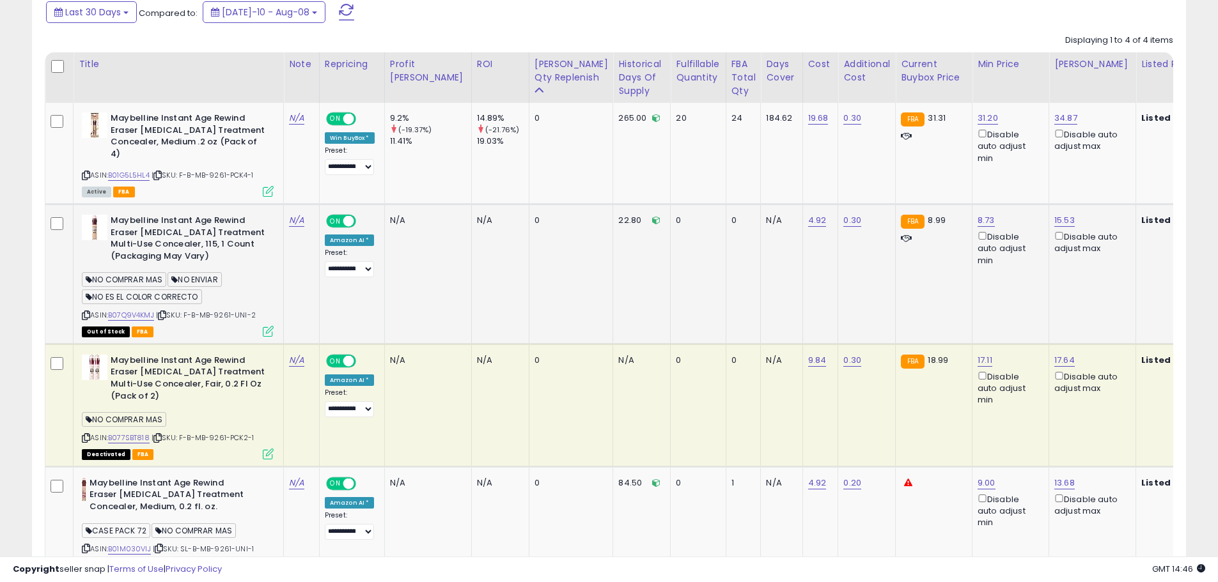
scroll to position [385, 0]
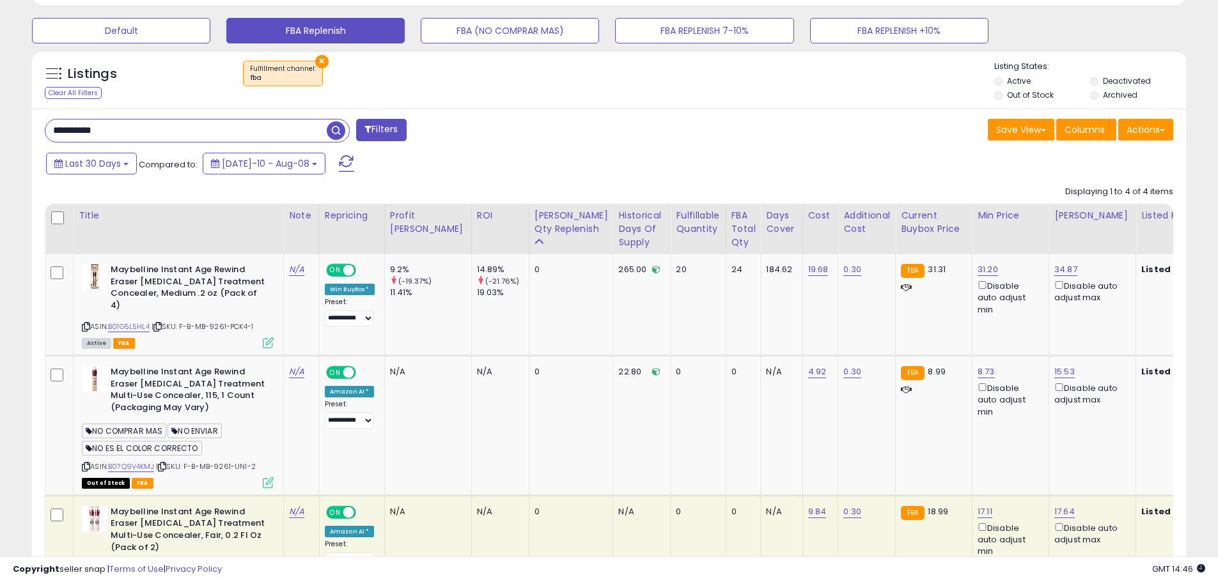
paste input "text"
drag, startPoint x: 115, startPoint y: 135, endPoint x: -1, endPoint y: 128, distance: 115.9
click at [337, 134] on span "button" at bounding box center [336, 130] width 19 height 19
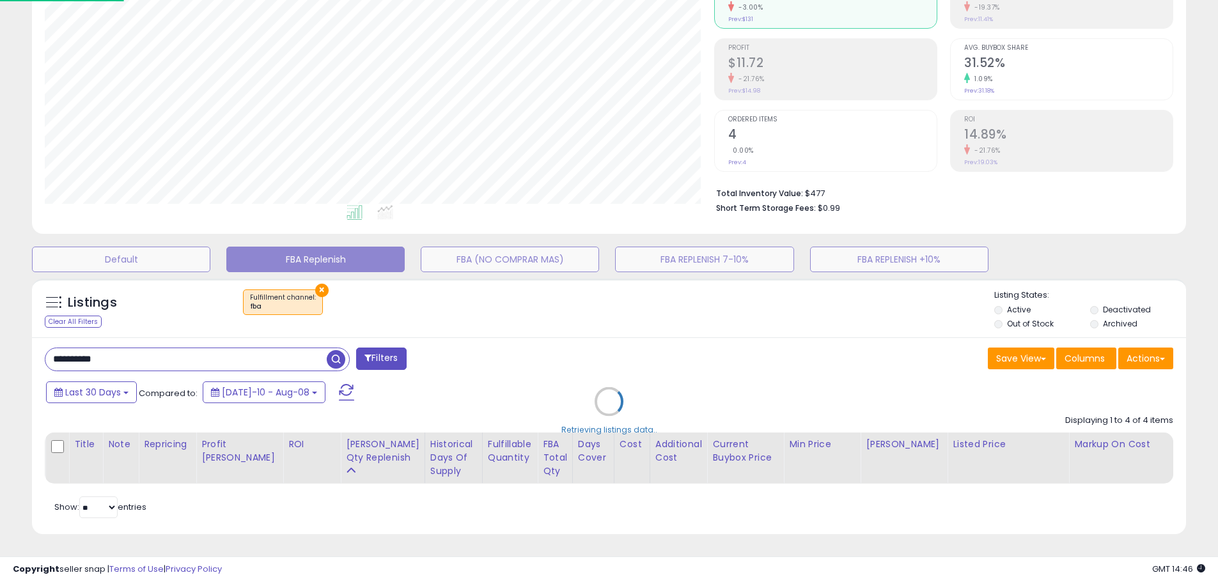
scroll to position [262, 675]
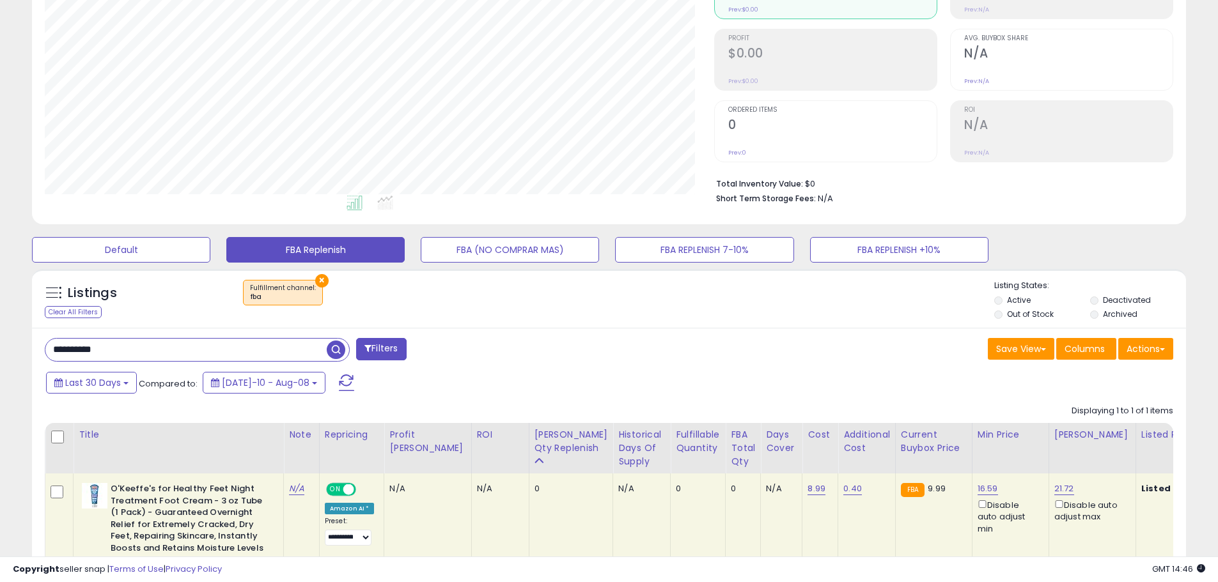
paste input "***"
drag, startPoint x: 119, startPoint y: 352, endPoint x: 22, endPoint y: 341, distance: 97.1
click at [22, 341] on div "Listings Clear All Filters × Fulfillment channel : fba Active" at bounding box center [608, 464] width 1173 height 403
click at [335, 353] on span "button" at bounding box center [336, 350] width 19 height 19
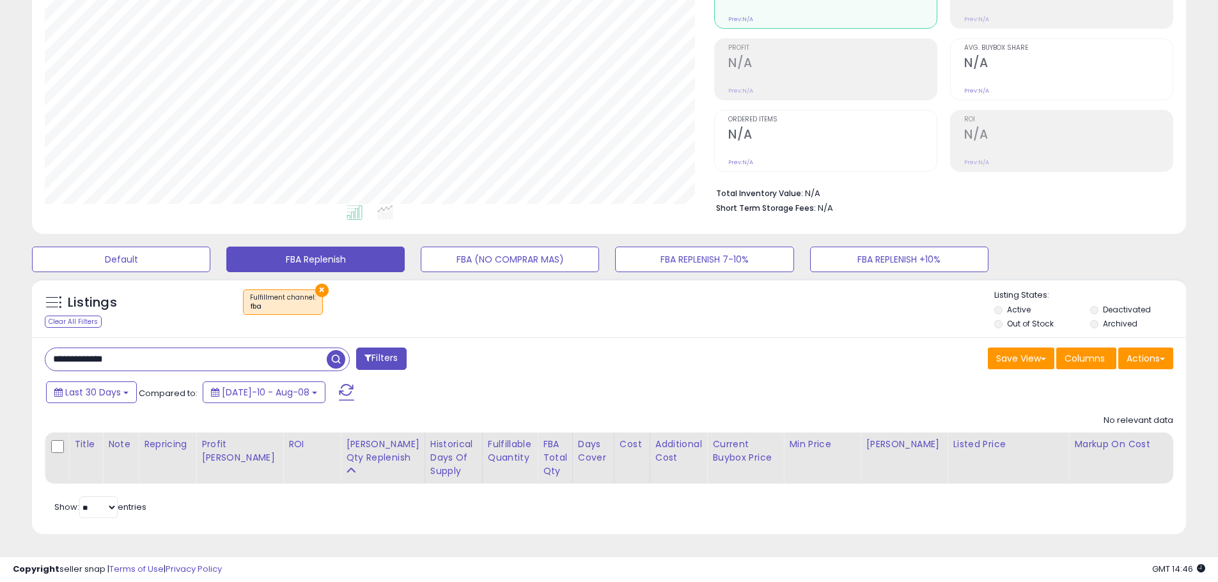
scroll to position [262, 669]
paste input "text"
click at [47, 348] on input "**********" at bounding box center [185, 359] width 281 height 22
click at [336, 350] on span "button" at bounding box center [336, 359] width 19 height 19
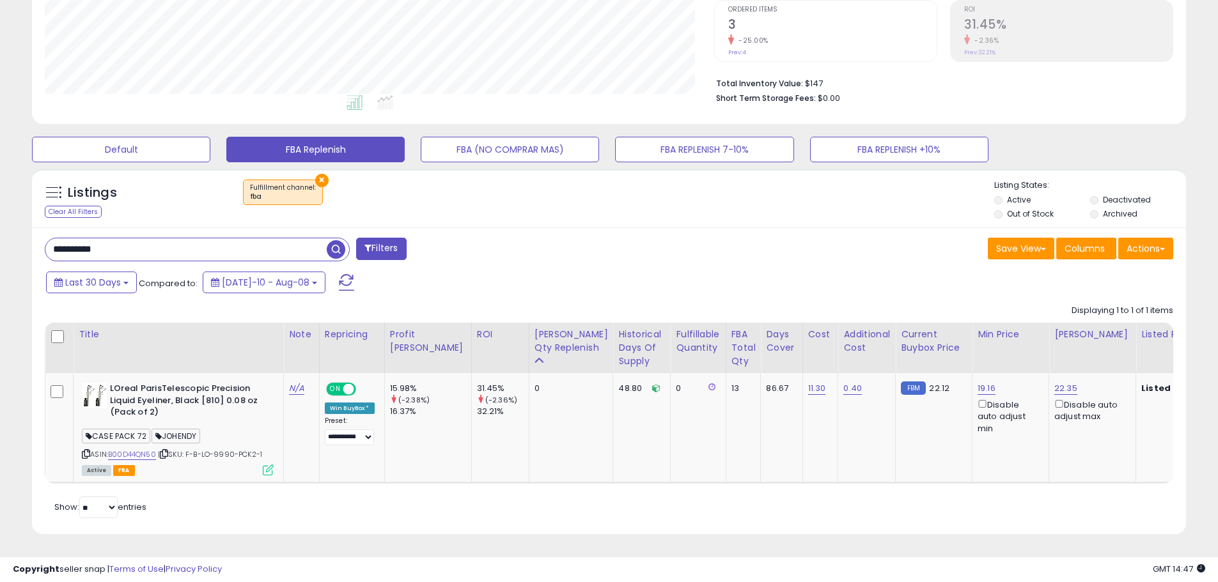
paste input "text"
drag, startPoint x: 128, startPoint y: 235, endPoint x: 63, endPoint y: 242, distance: 65.6
click at [17, 230] on div "**********" at bounding box center [608, 169] width 1205 height 762
click at [336, 240] on span "button" at bounding box center [336, 249] width 19 height 19
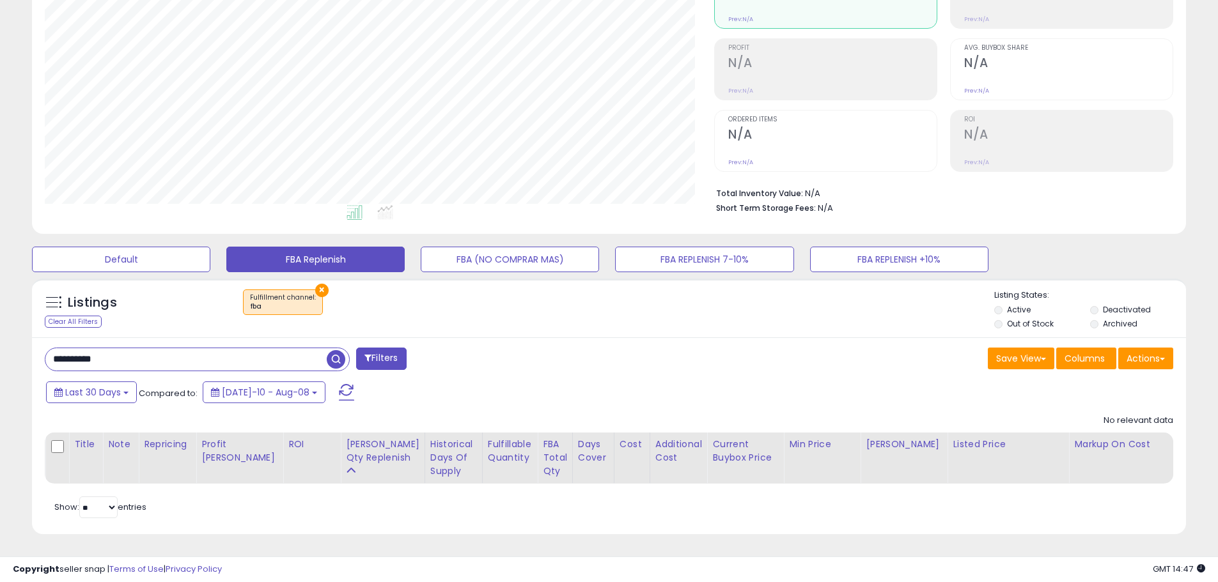
paste input "***"
drag, startPoint x: 128, startPoint y: 346, endPoint x: 28, endPoint y: 345, distance: 99.7
click at [28, 345] on div "Listings Clear All Filters × Fulfillment channel : fba Active" at bounding box center [608, 411] width 1173 height 278
click at [334, 350] on span "button" at bounding box center [336, 359] width 19 height 19
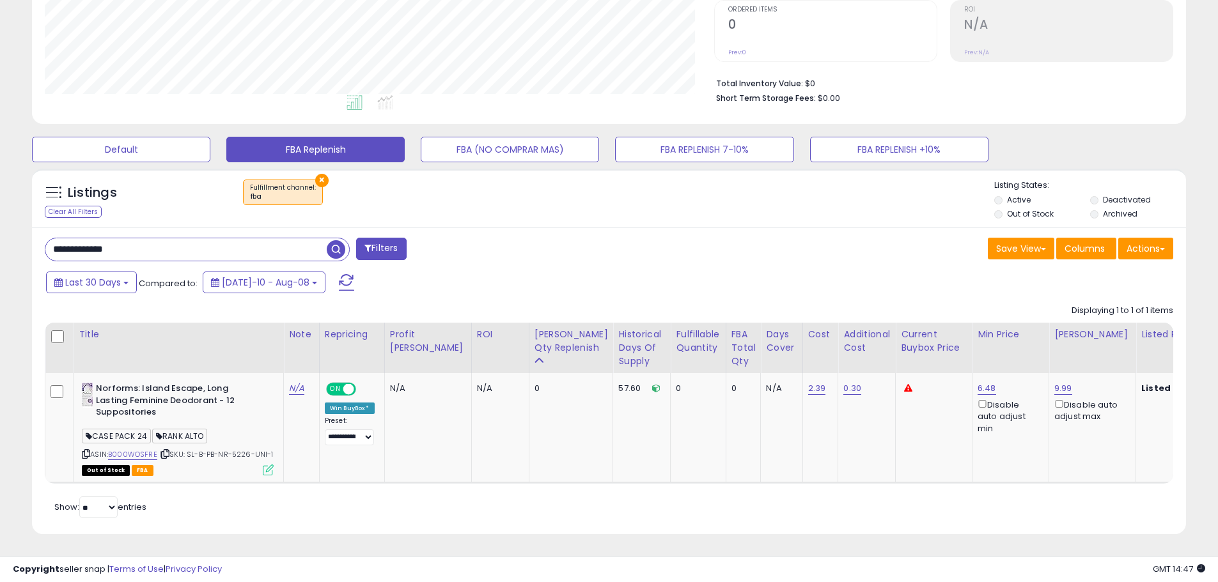
paste input "text"
drag, startPoint x: 143, startPoint y: 236, endPoint x: 4, endPoint y: 221, distance: 139.6
click at [4, 221] on div "**********" at bounding box center [609, 179] width 1218 height 807
click at [337, 240] on span "button" at bounding box center [336, 249] width 19 height 19
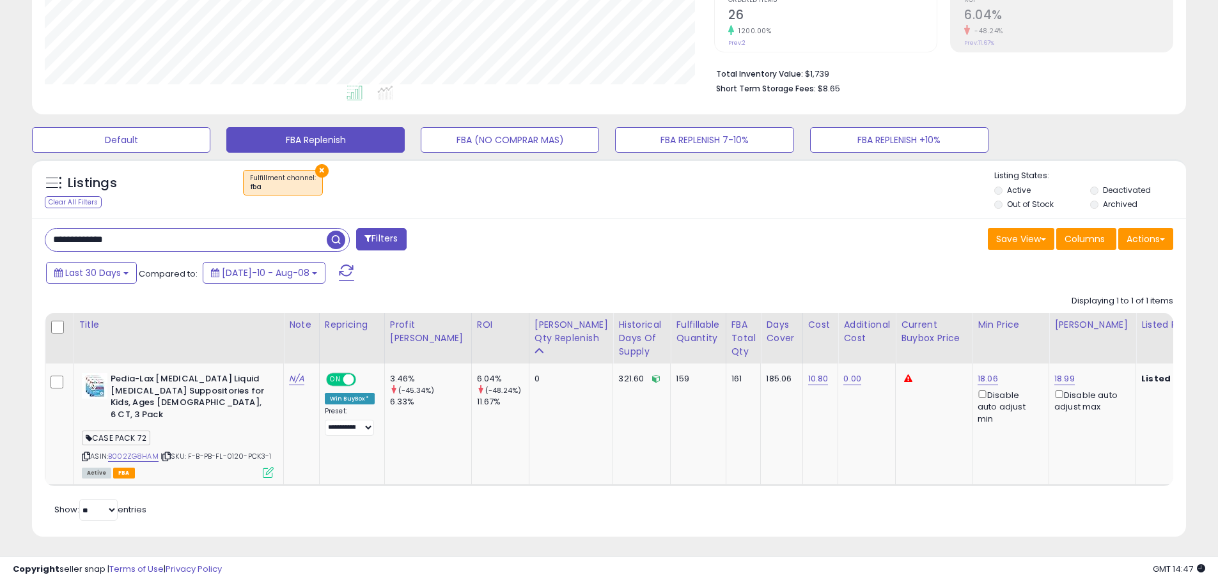
scroll to position [638948, 638541]
paste input "text"
drag, startPoint x: 133, startPoint y: 233, endPoint x: -92, endPoint y: 210, distance: 226.2
click at [0, 210] on html "Unable to login Retrieving listings data.. has not yet accepted the Terms of Us…" at bounding box center [609, 16] width 1218 height 582
click at [329, 231] on span "button" at bounding box center [336, 240] width 19 height 19
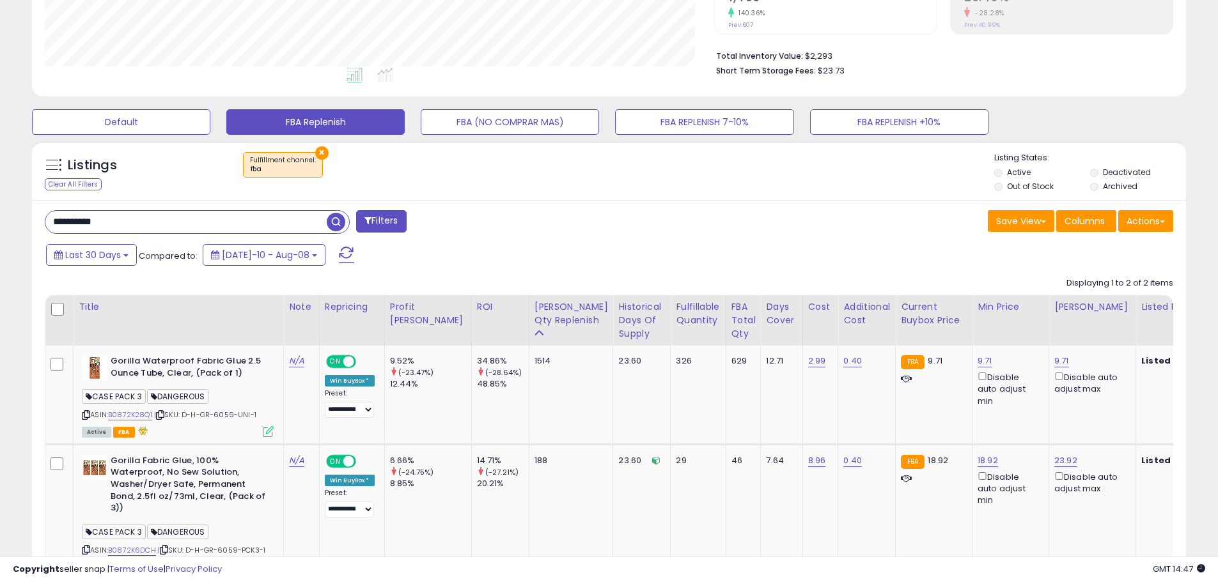
paste input "***"
drag, startPoint x: 130, startPoint y: 219, endPoint x: 272, endPoint y: 256, distance: 146.7
click at [4, 213] on div "**********" at bounding box center [609, 213] width 1218 height 931
type input "**********"
click at [338, 221] on span "button" at bounding box center [336, 222] width 19 height 19
